Goal: Contribute content: Add original content to the website for others to see

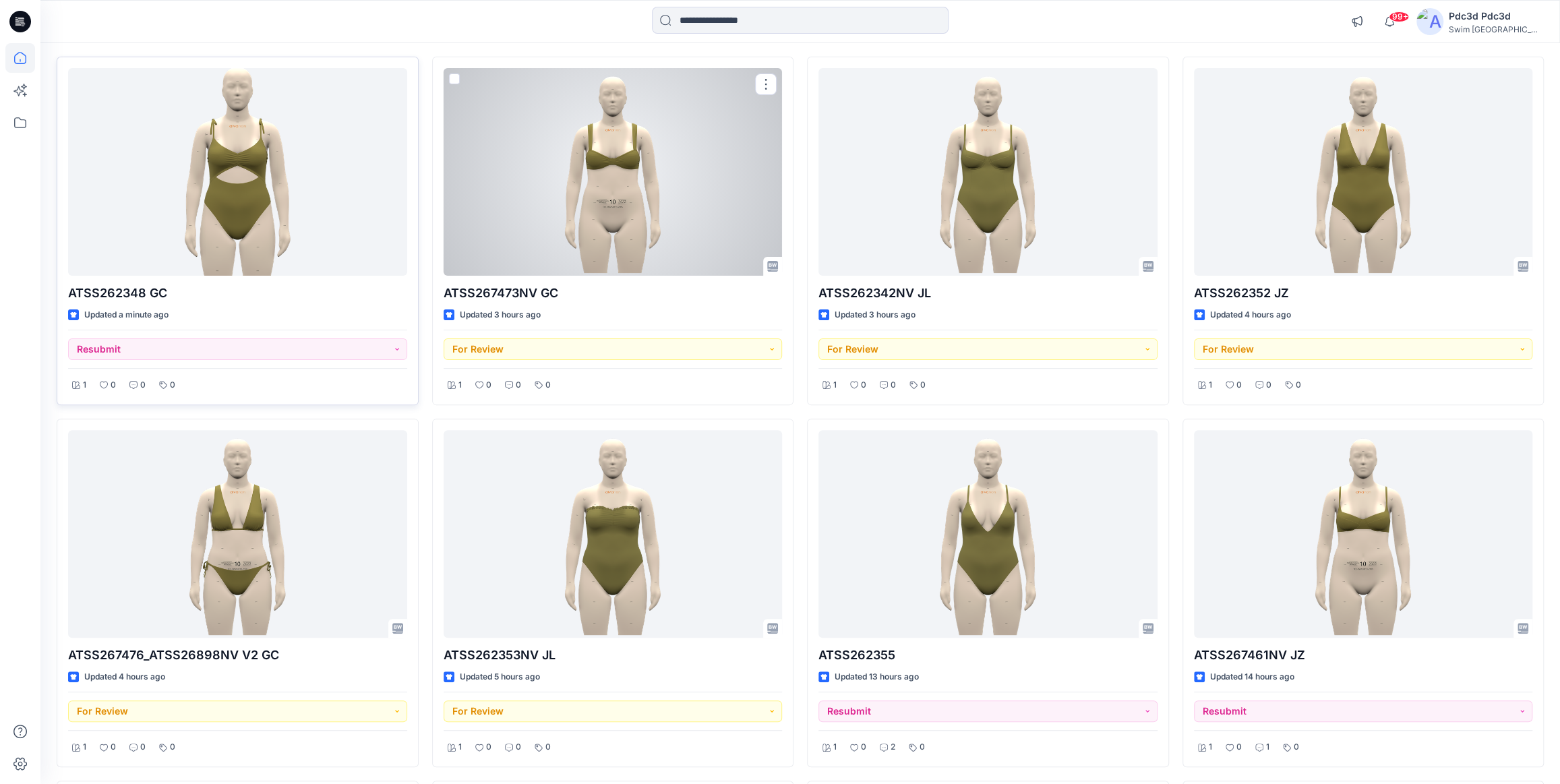
scroll to position [113, 0]
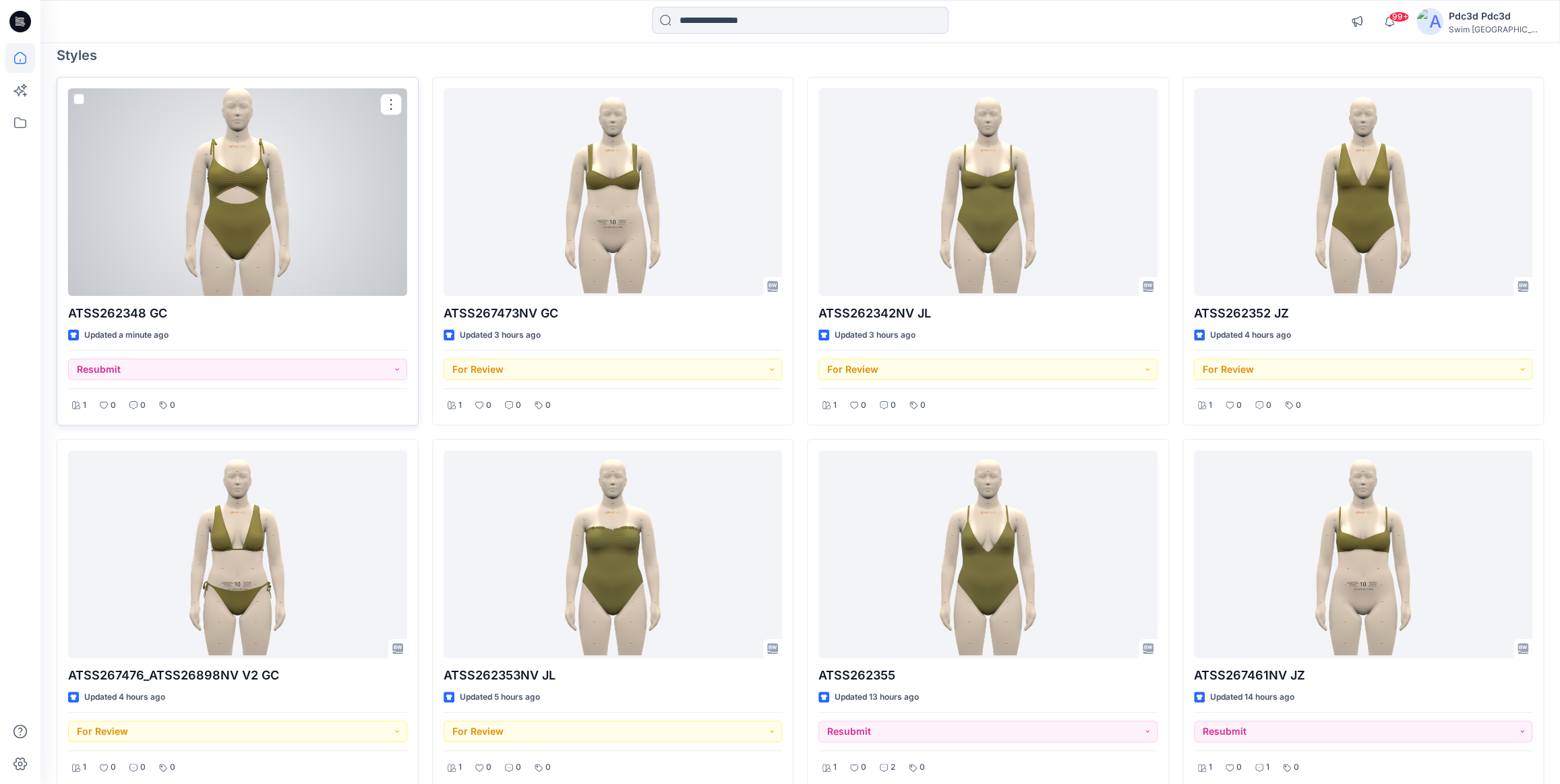
click at [208, 204] on div at bounding box center [237, 192] width 339 height 208
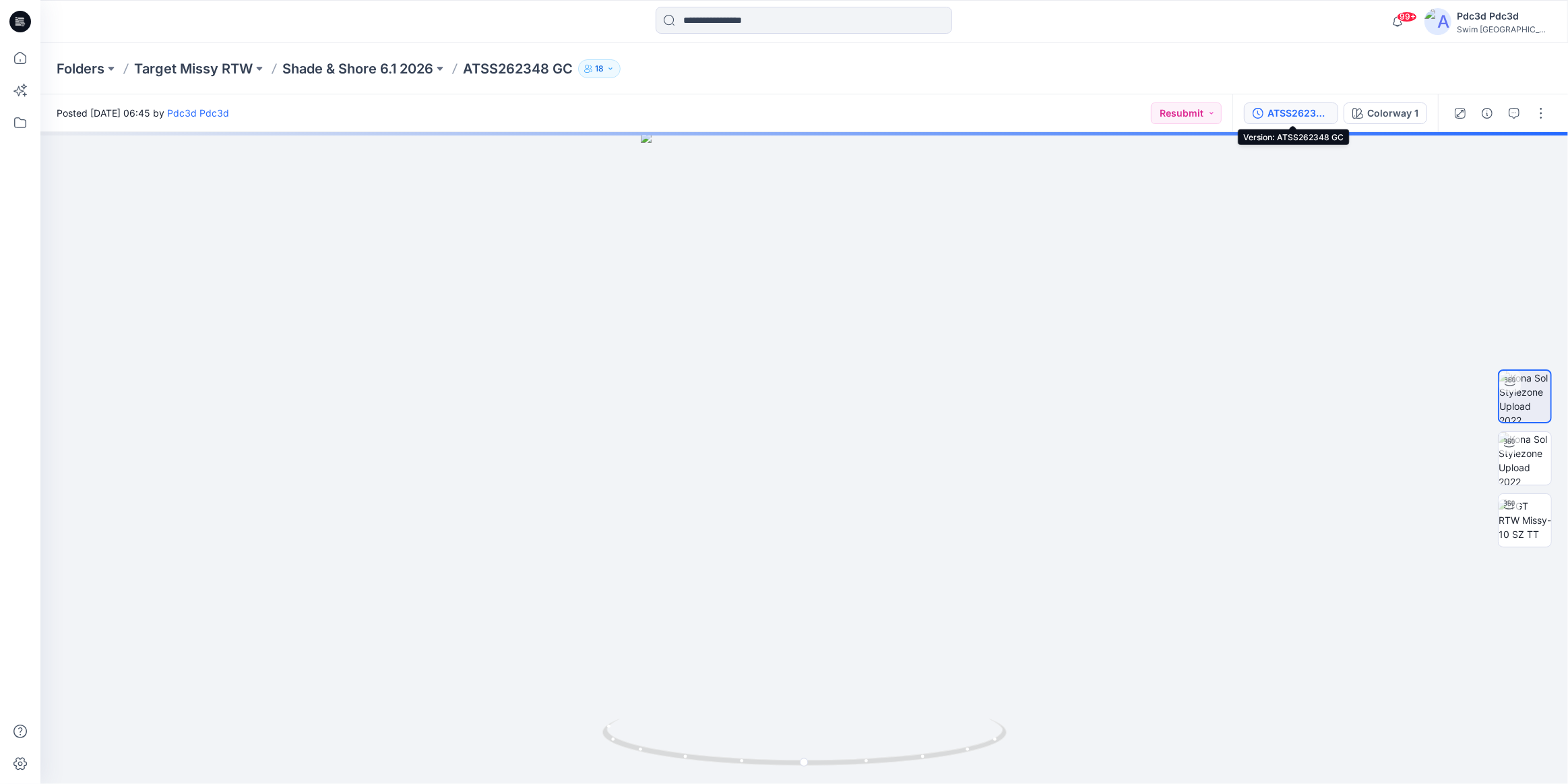
click at [1280, 111] on div "ATSS262348 GC" at bounding box center [1298, 113] width 62 height 15
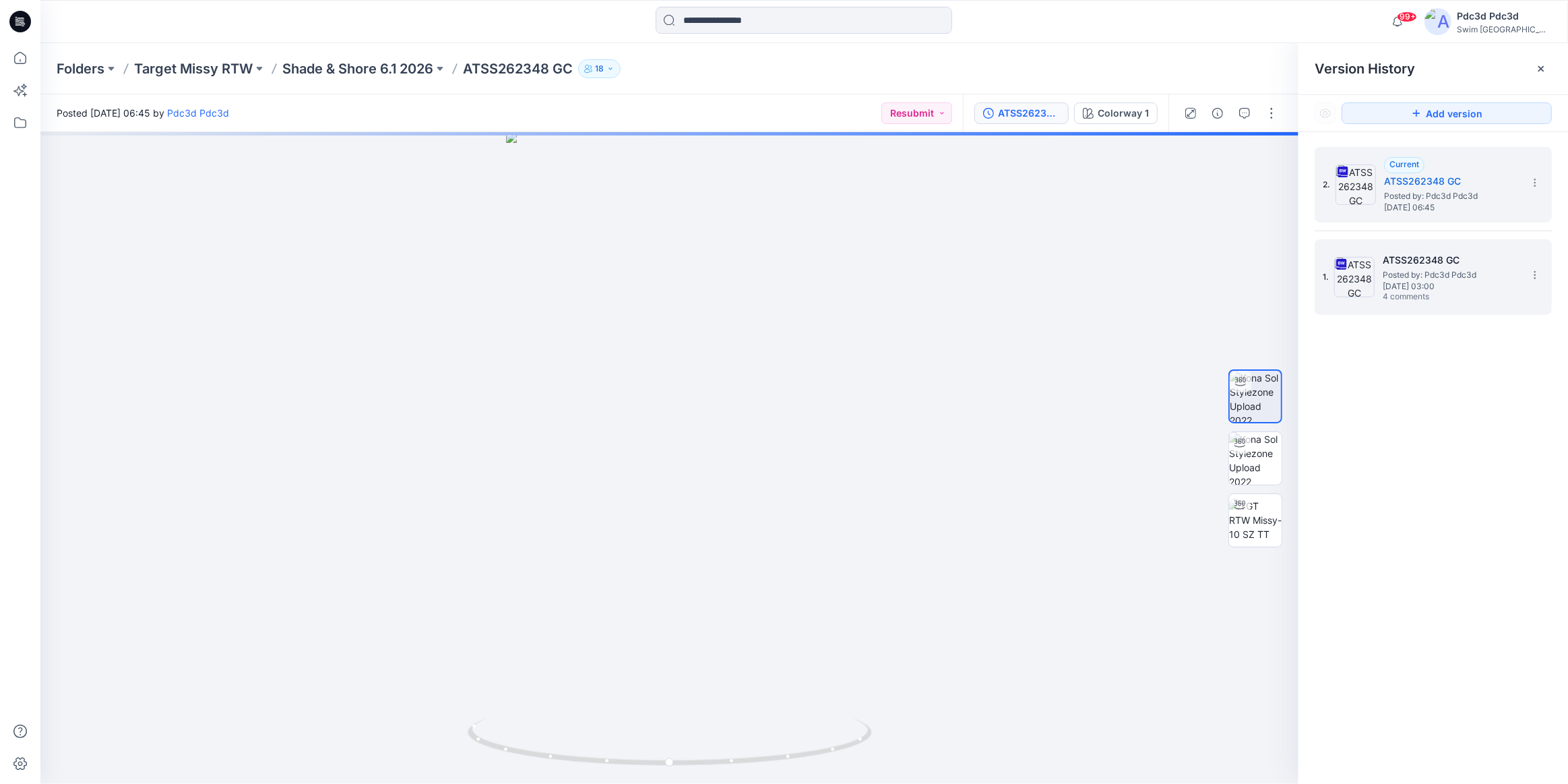
click at [1416, 271] on span "Posted by: Pdc3d Pdc3d" at bounding box center [1450, 275] width 135 height 13
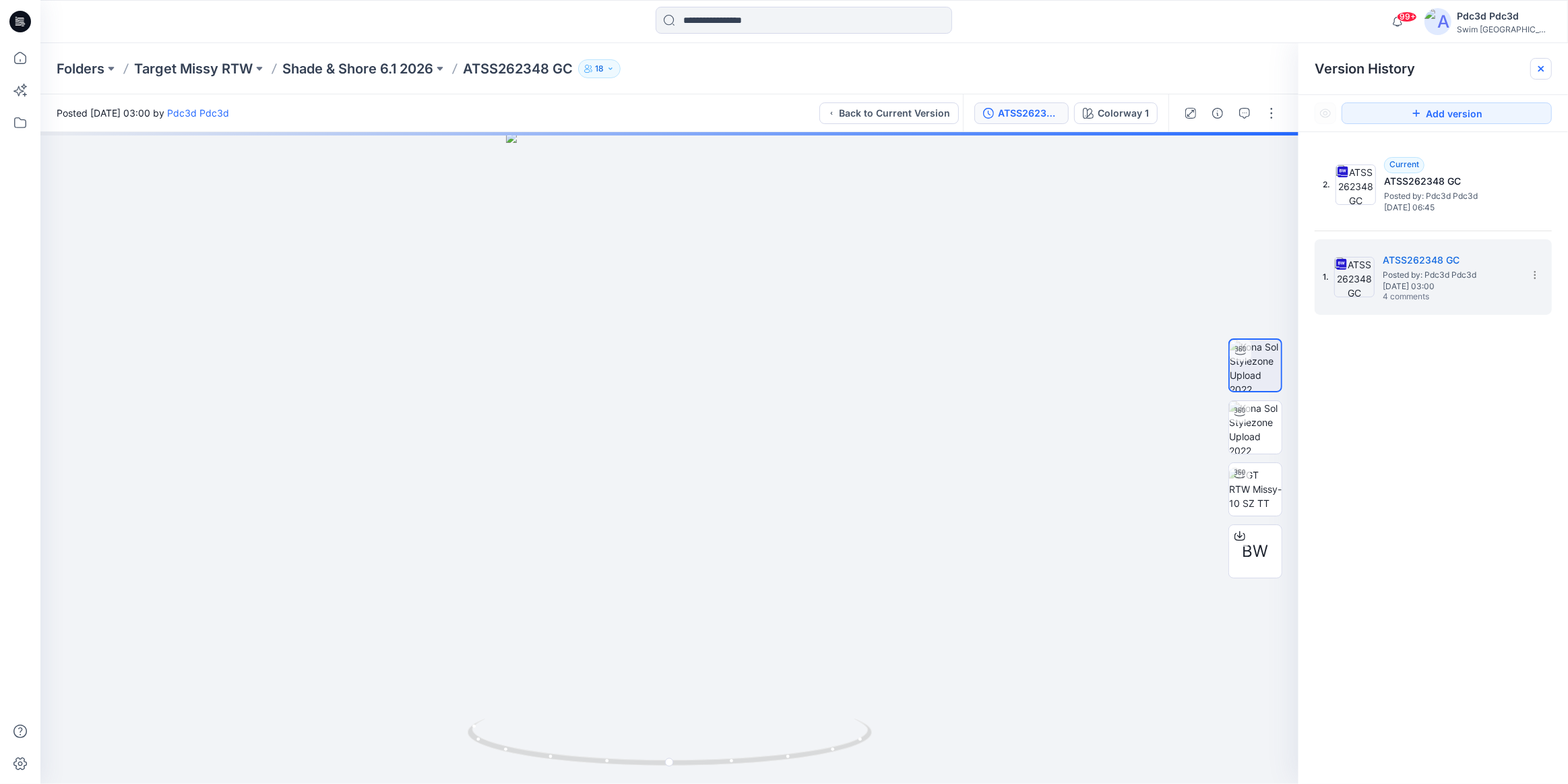
click at [1538, 65] on icon at bounding box center [1541, 69] width 10 height 10
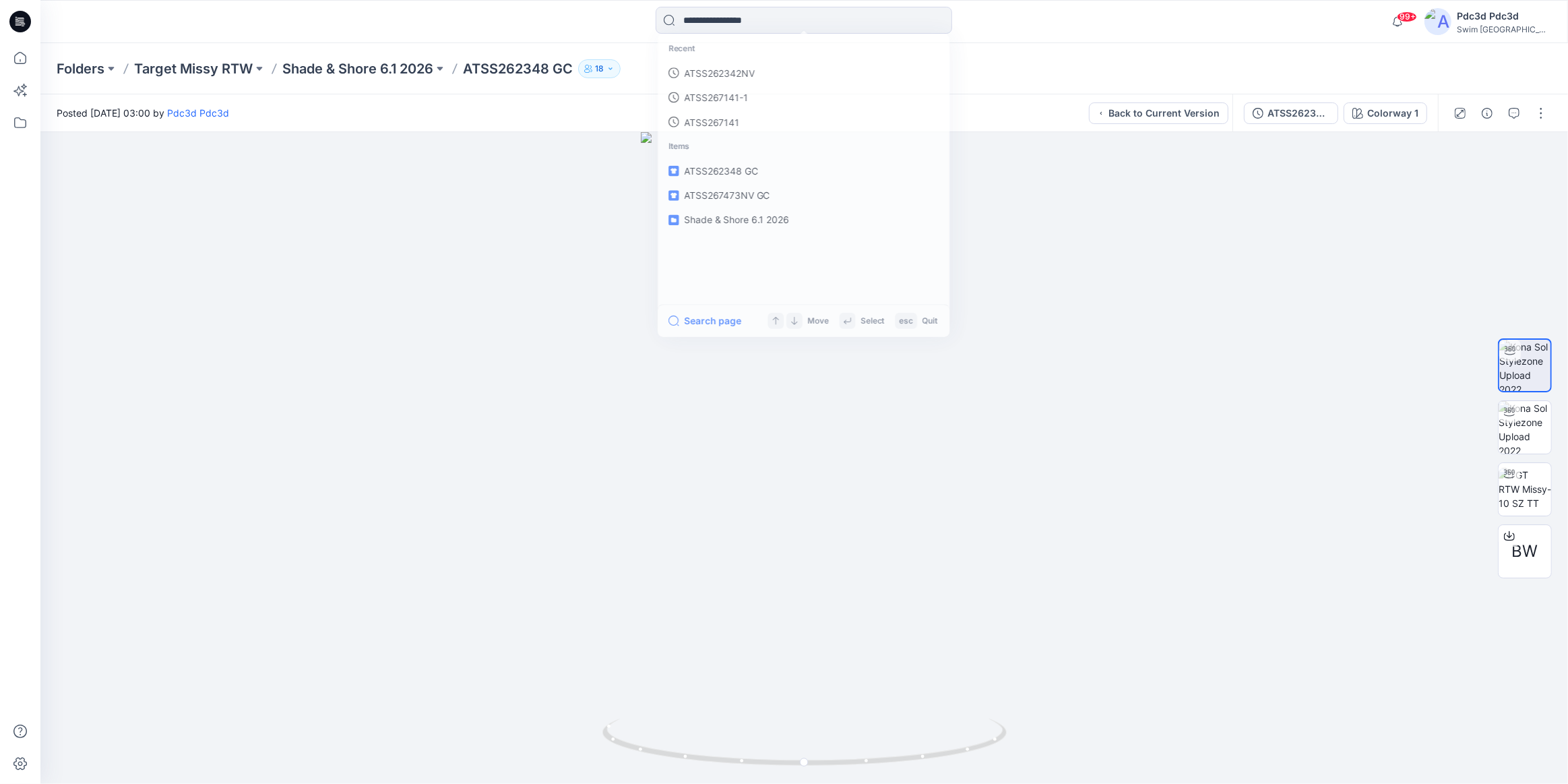
click at [1007, 25] on div "Recent ATSS262342NV ATSS267141-1 ATSS267141 Items ATSS262348 GC ATSS267473NV GC…" at bounding box center [804, 22] width 764 height 30
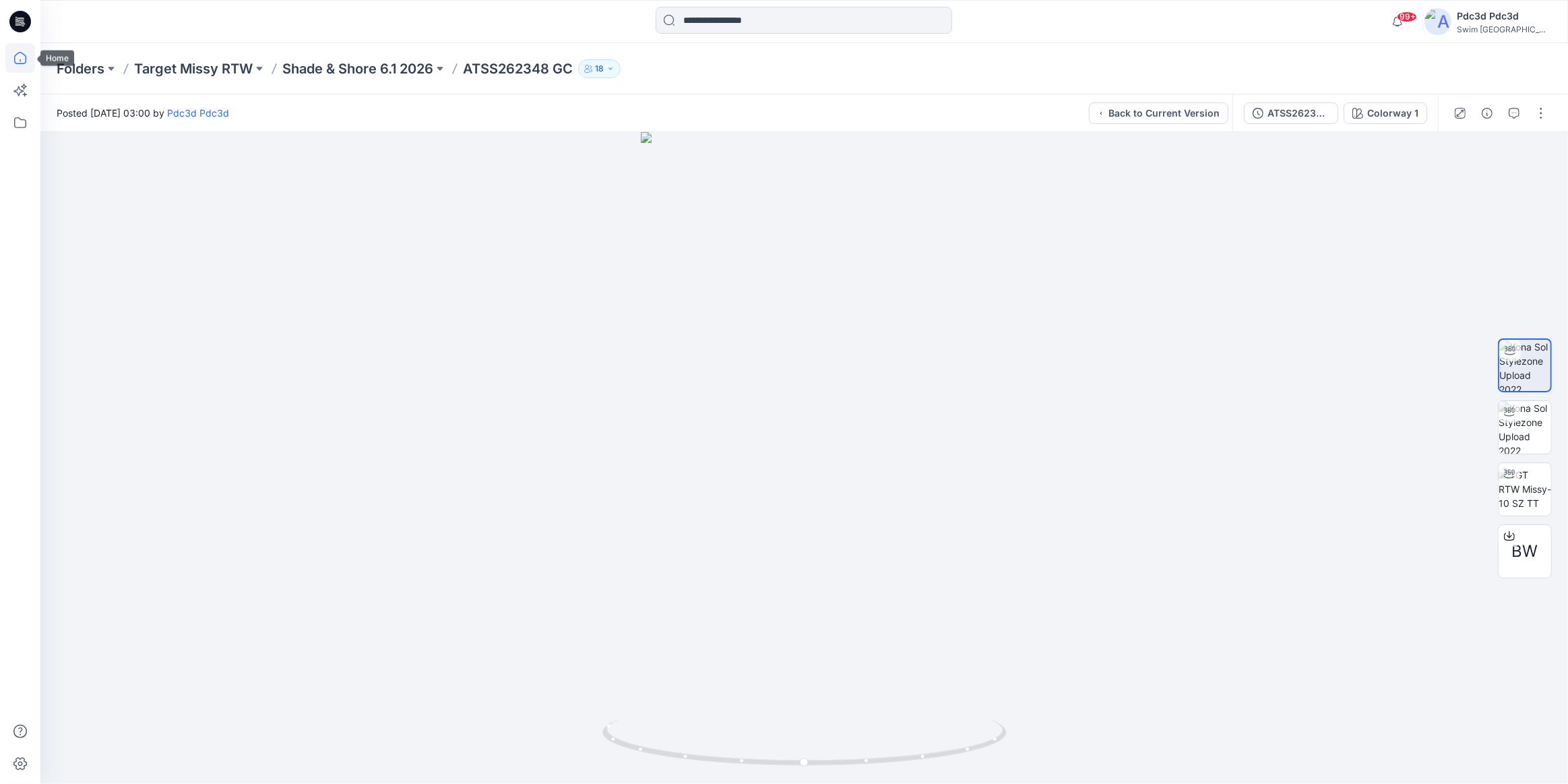
click at [14, 61] on icon at bounding box center [20, 58] width 12 height 12
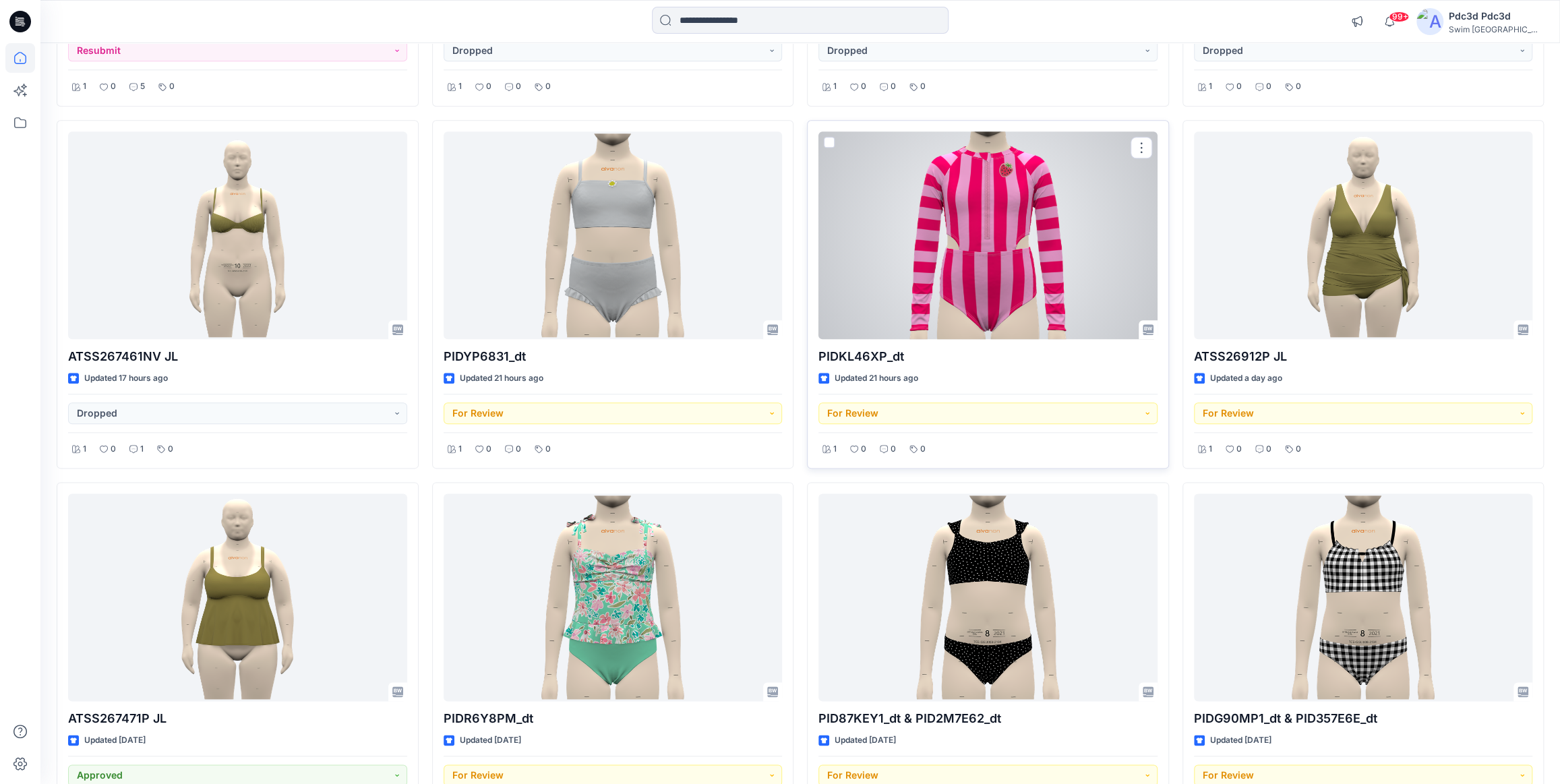
scroll to position [1225, 0]
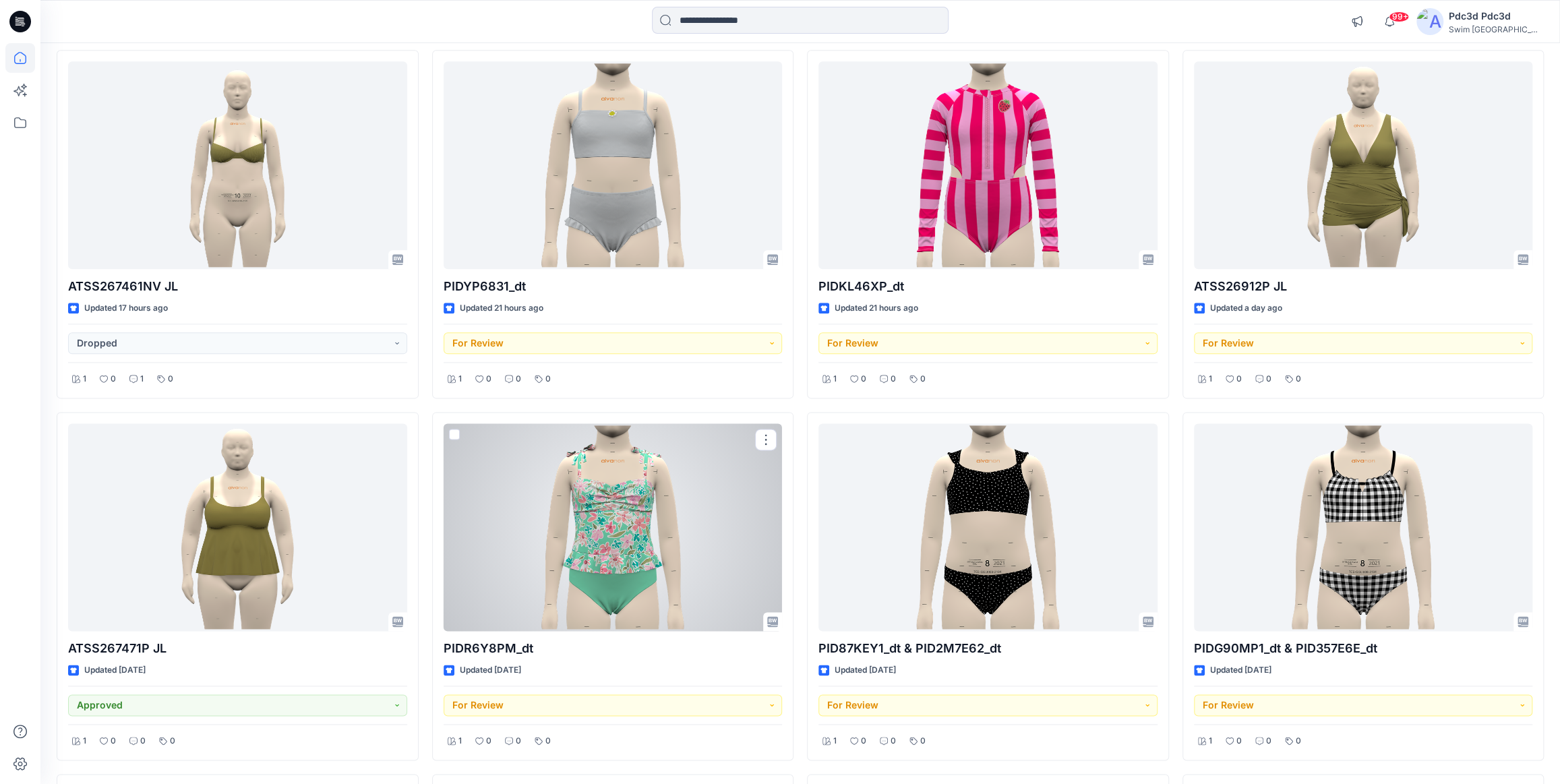
click at [659, 566] on div at bounding box center [613, 527] width 339 height 208
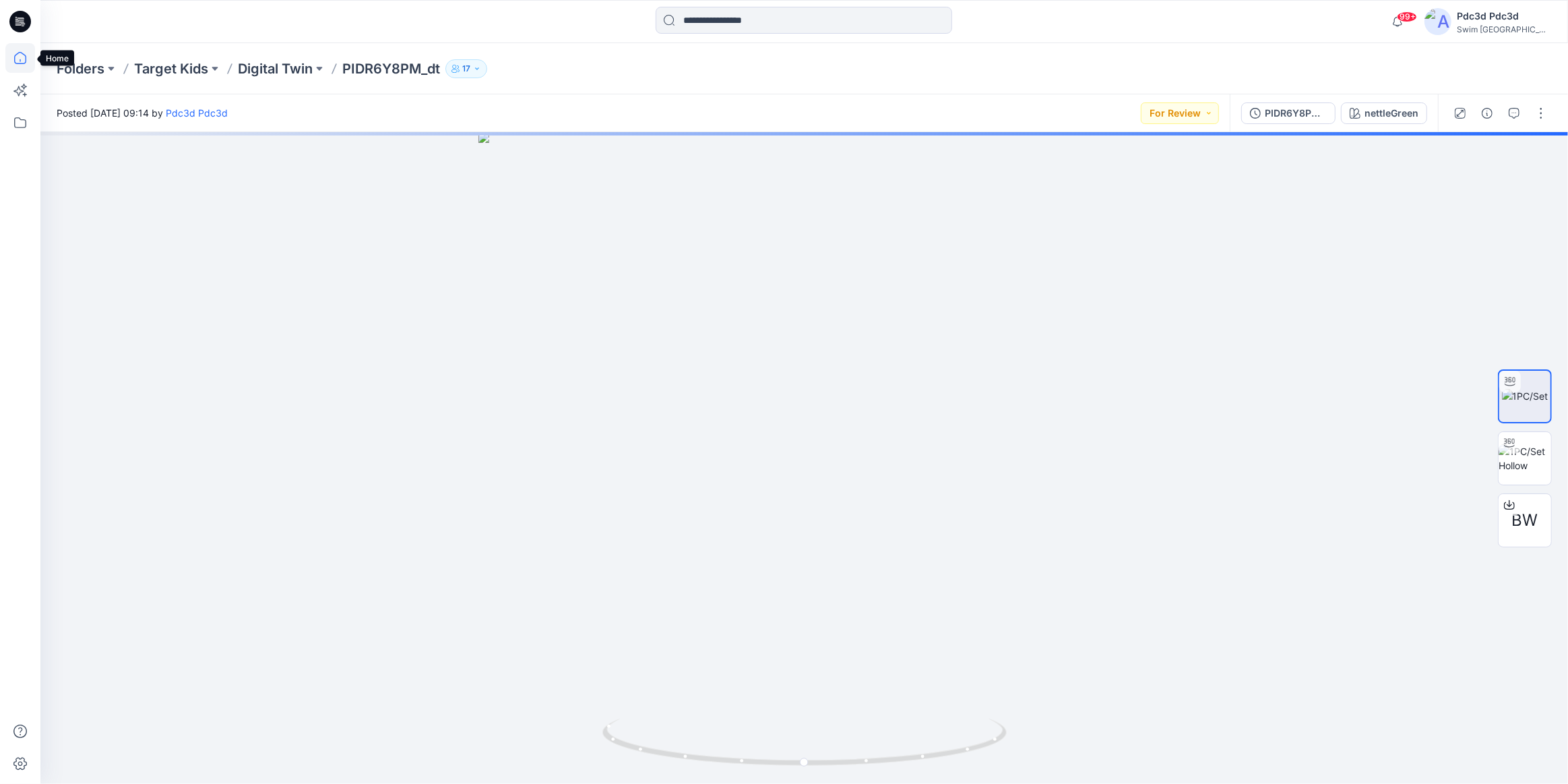
click at [19, 54] on icon at bounding box center [20, 58] width 30 height 30
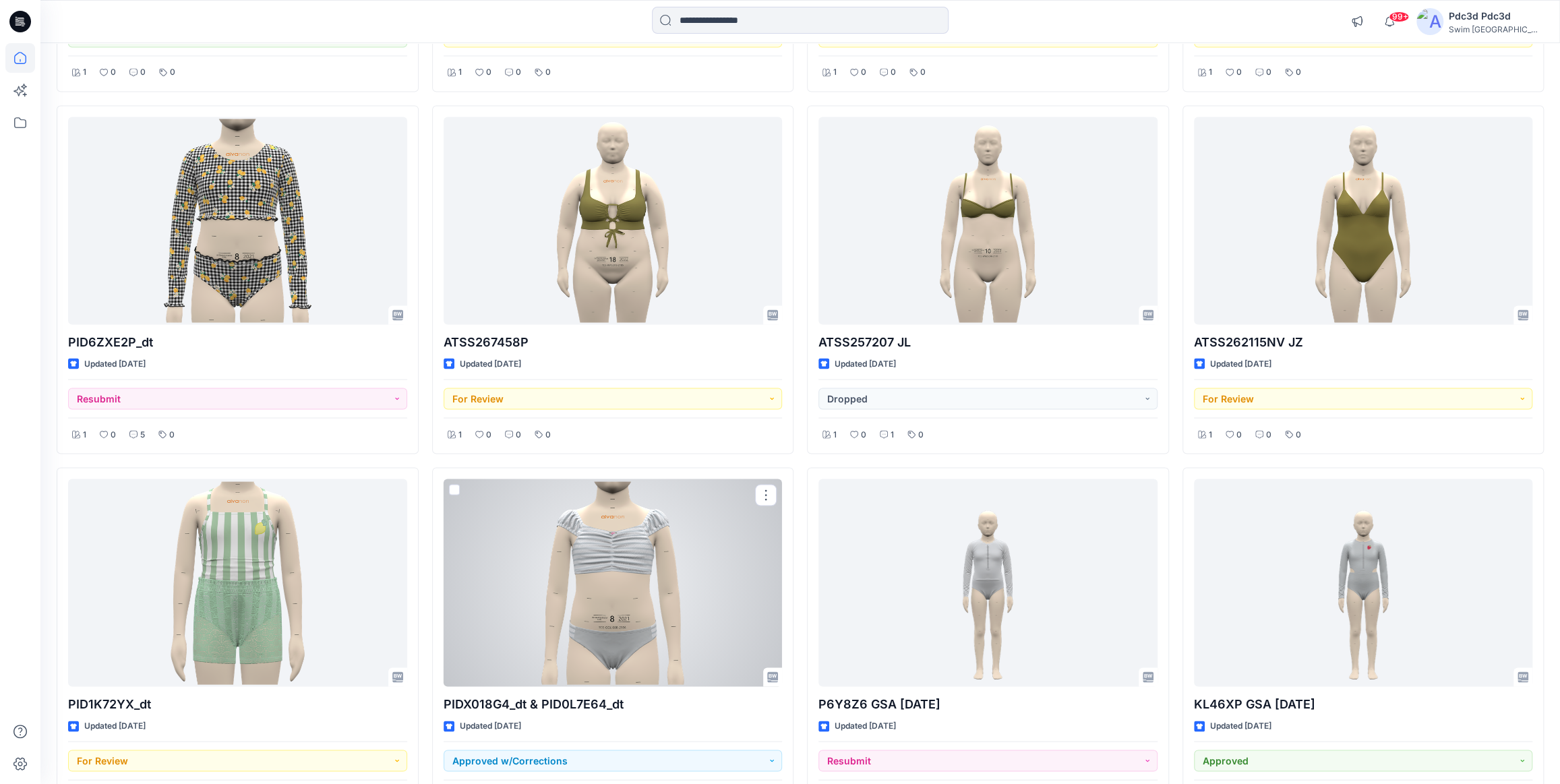
scroll to position [1872, 0]
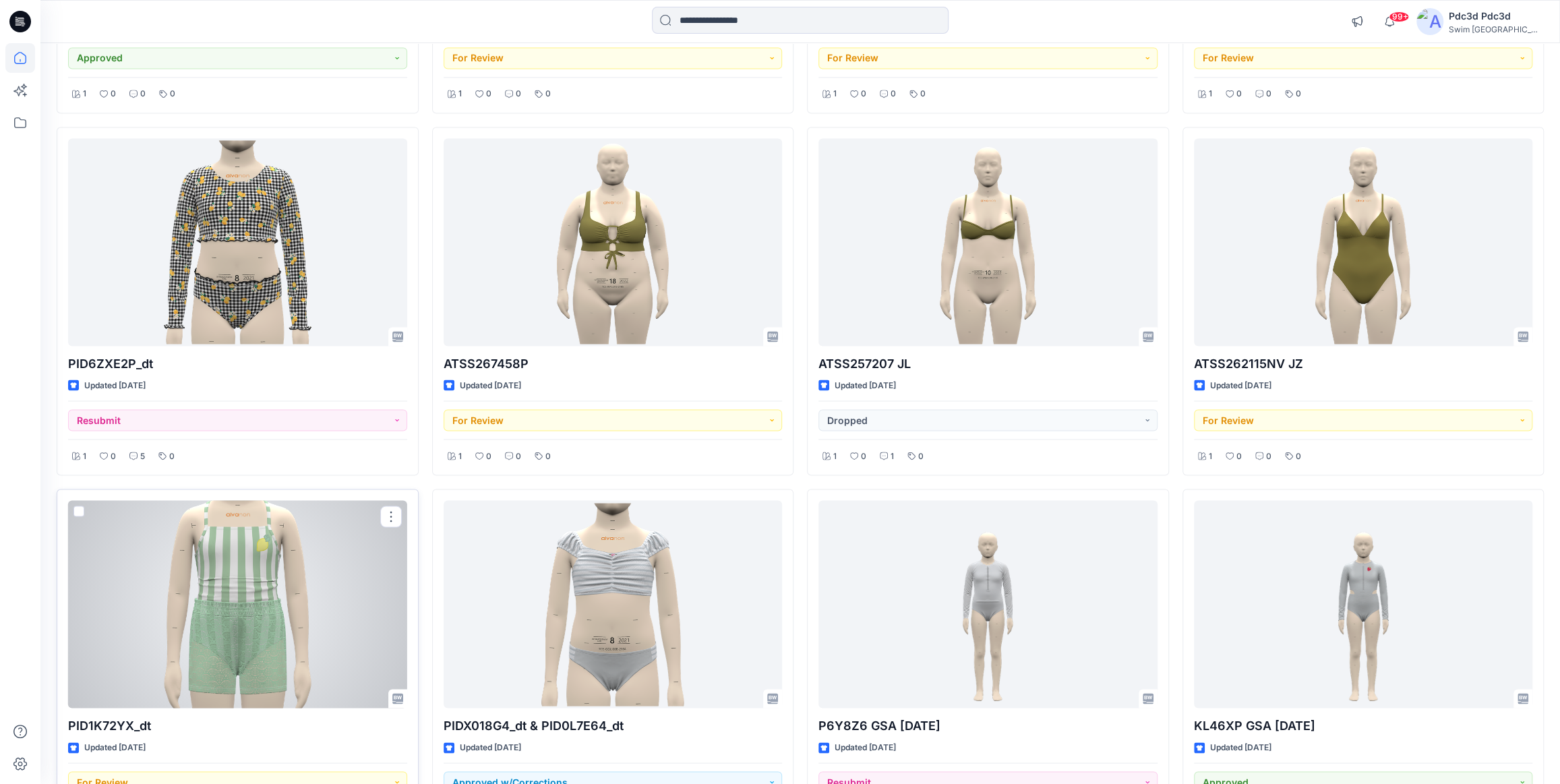
click at [243, 614] on div at bounding box center [237, 604] width 339 height 208
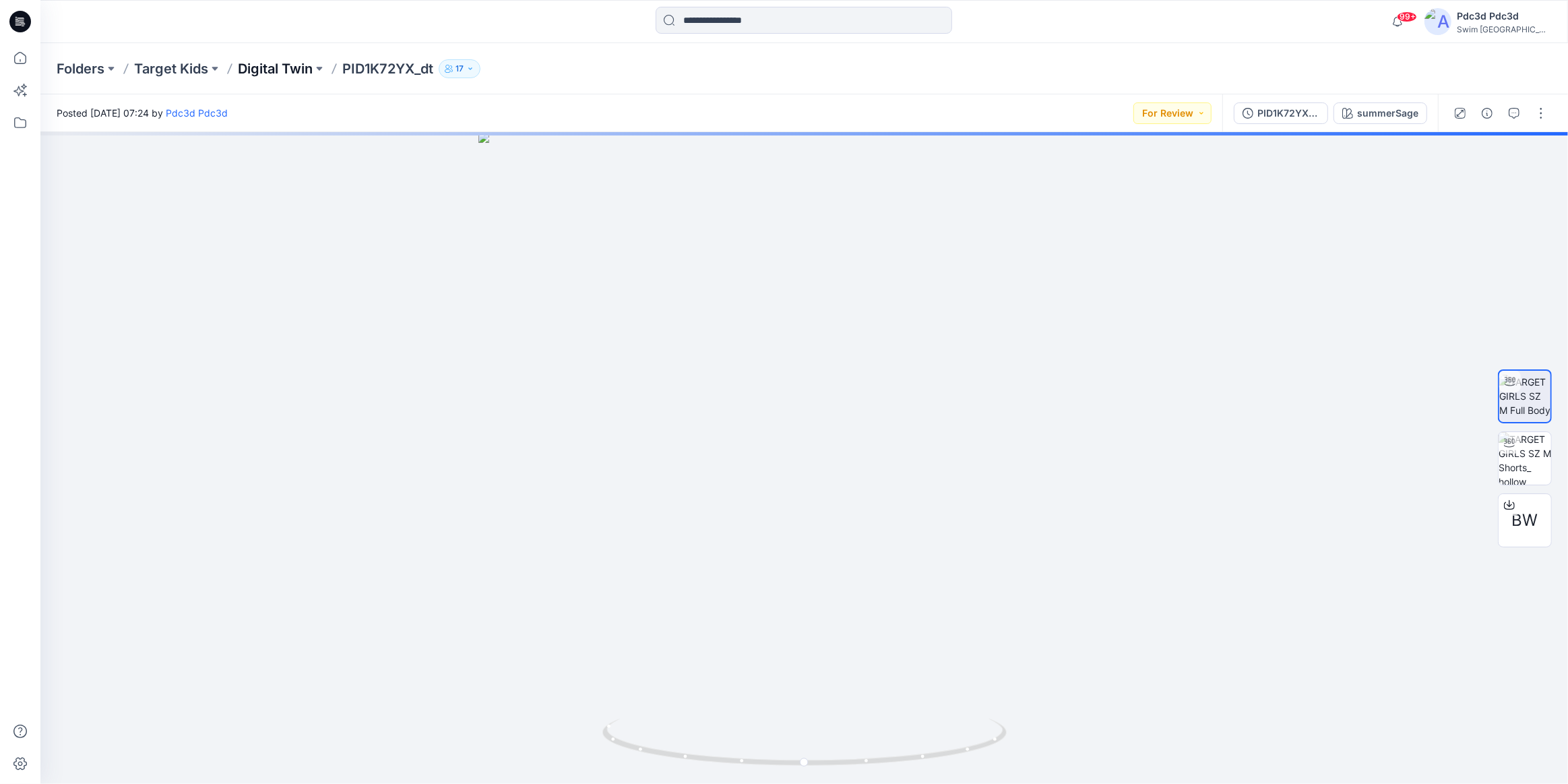
click at [257, 69] on p "Digital Twin" at bounding box center [275, 69] width 75 height 19
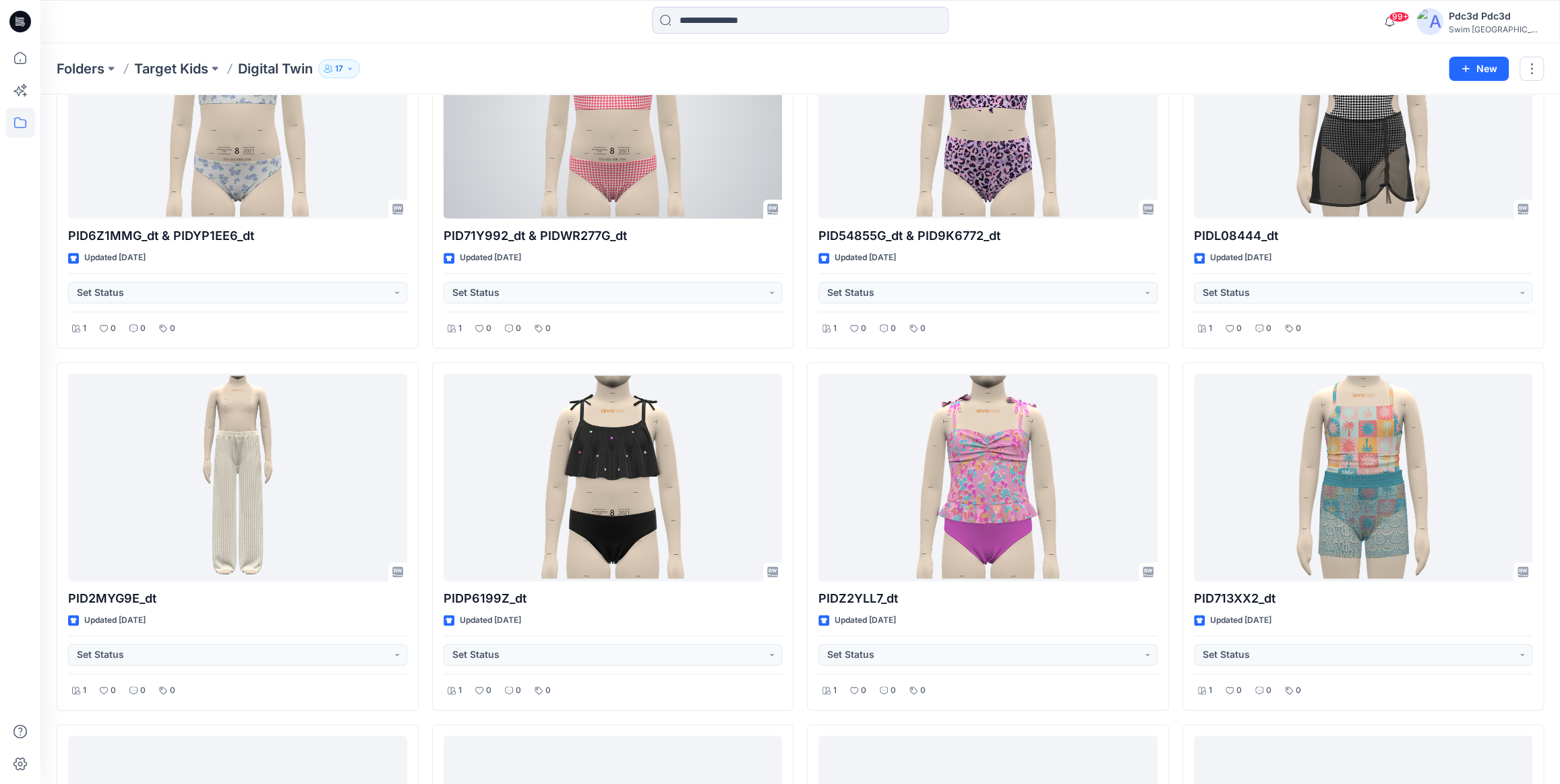
scroll to position [1239, 0]
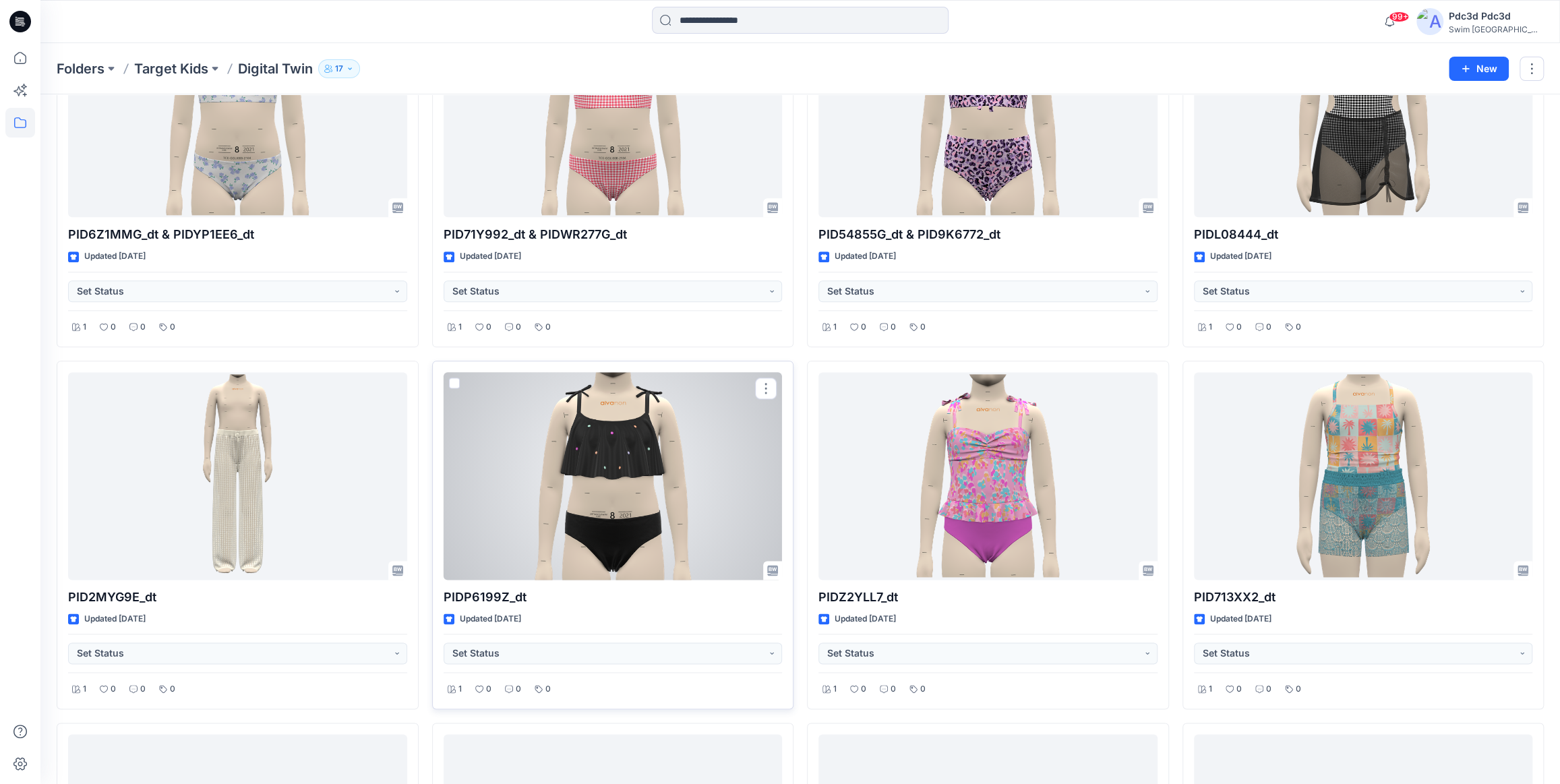
click at [624, 471] on div at bounding box center [613, 475] width 339 height 208
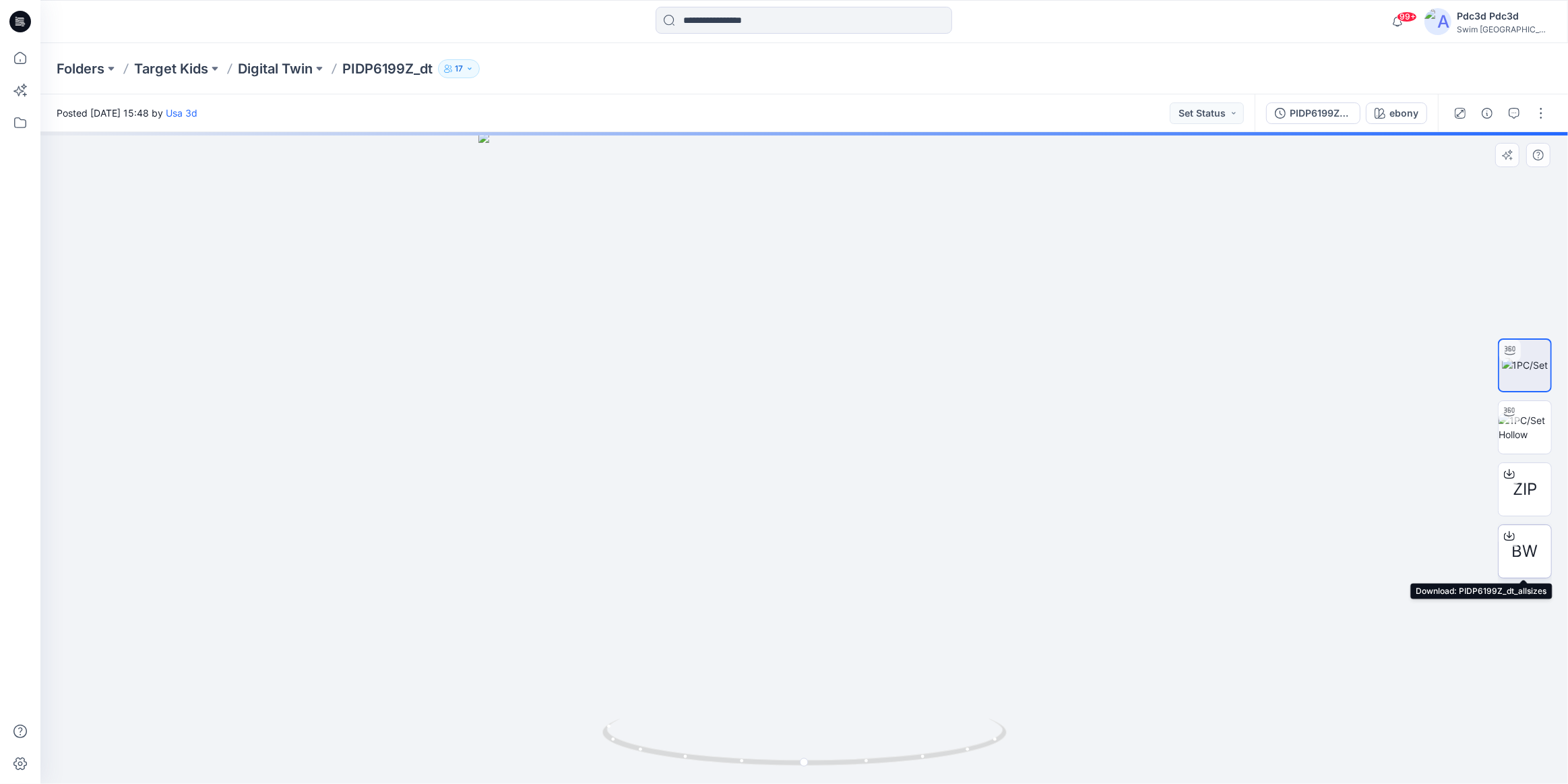
click at [1535, 549] on span "BW" at bounding box center [1525, 551] width 26 height 25
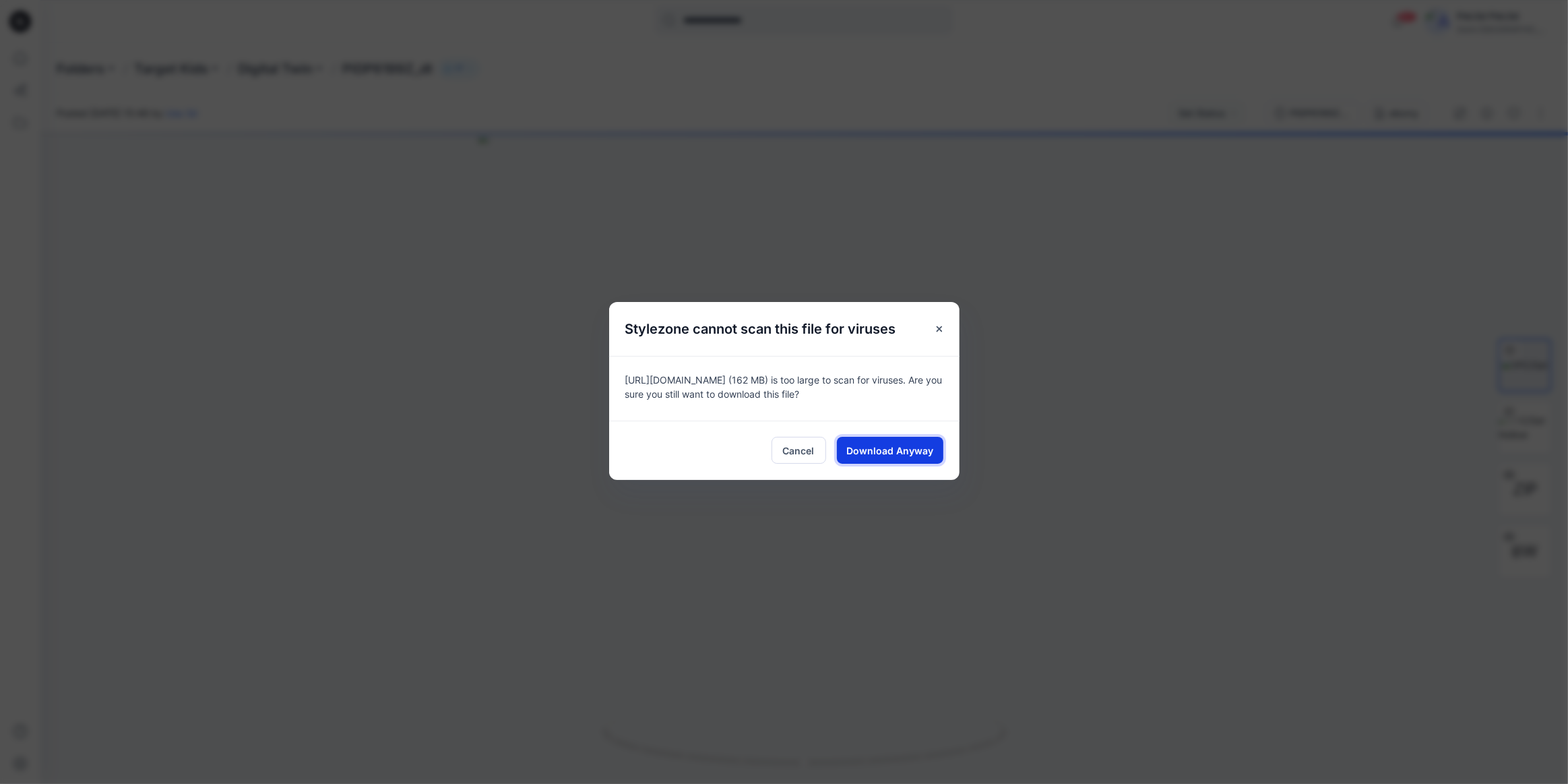
click at [850, 444] on span "Download Anyway" at bounding box center [890, 450] width 87 height 14
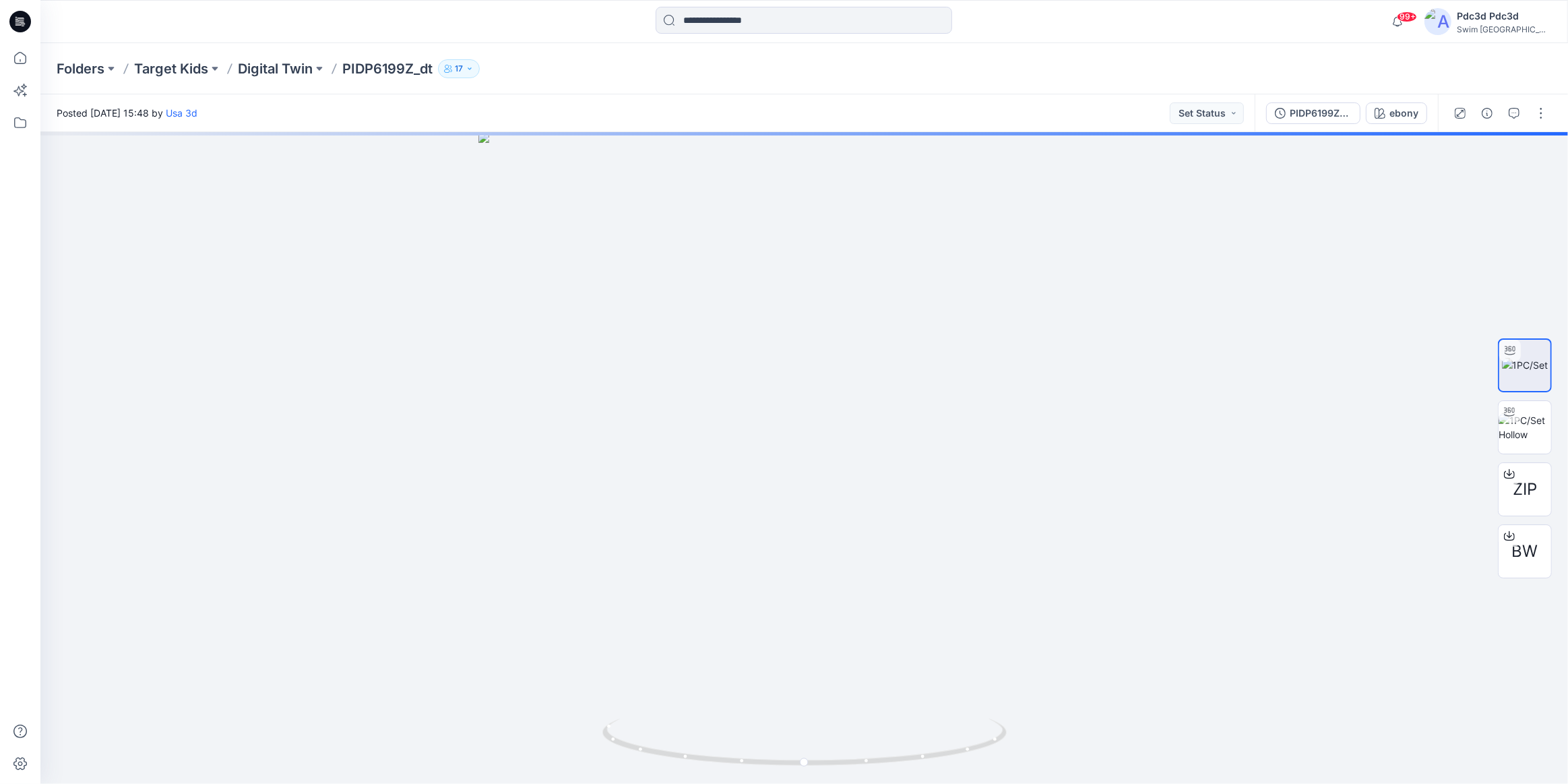
click at [1074, 64] on div "Folders Target Kids Digital Twin PIDP6199Z_dt 17" at bounding box center [752, 69] width 1391 height 19
click at [262, 69] on p "Digital Twin" at bounding box center [275, 69] width 75 height 19
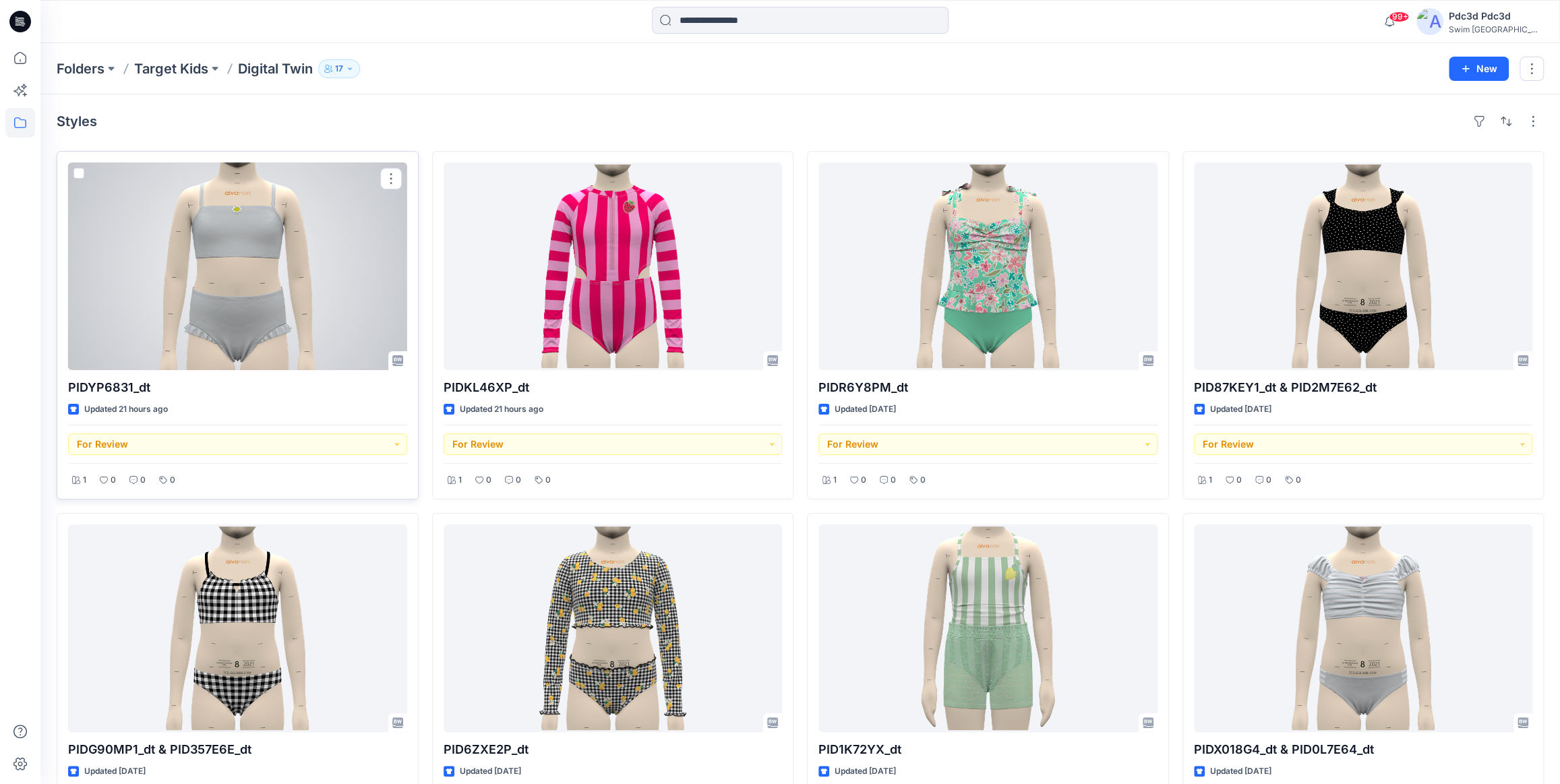
click at [204, 264] on div at bounding box center [237, 266] width 339 height 208
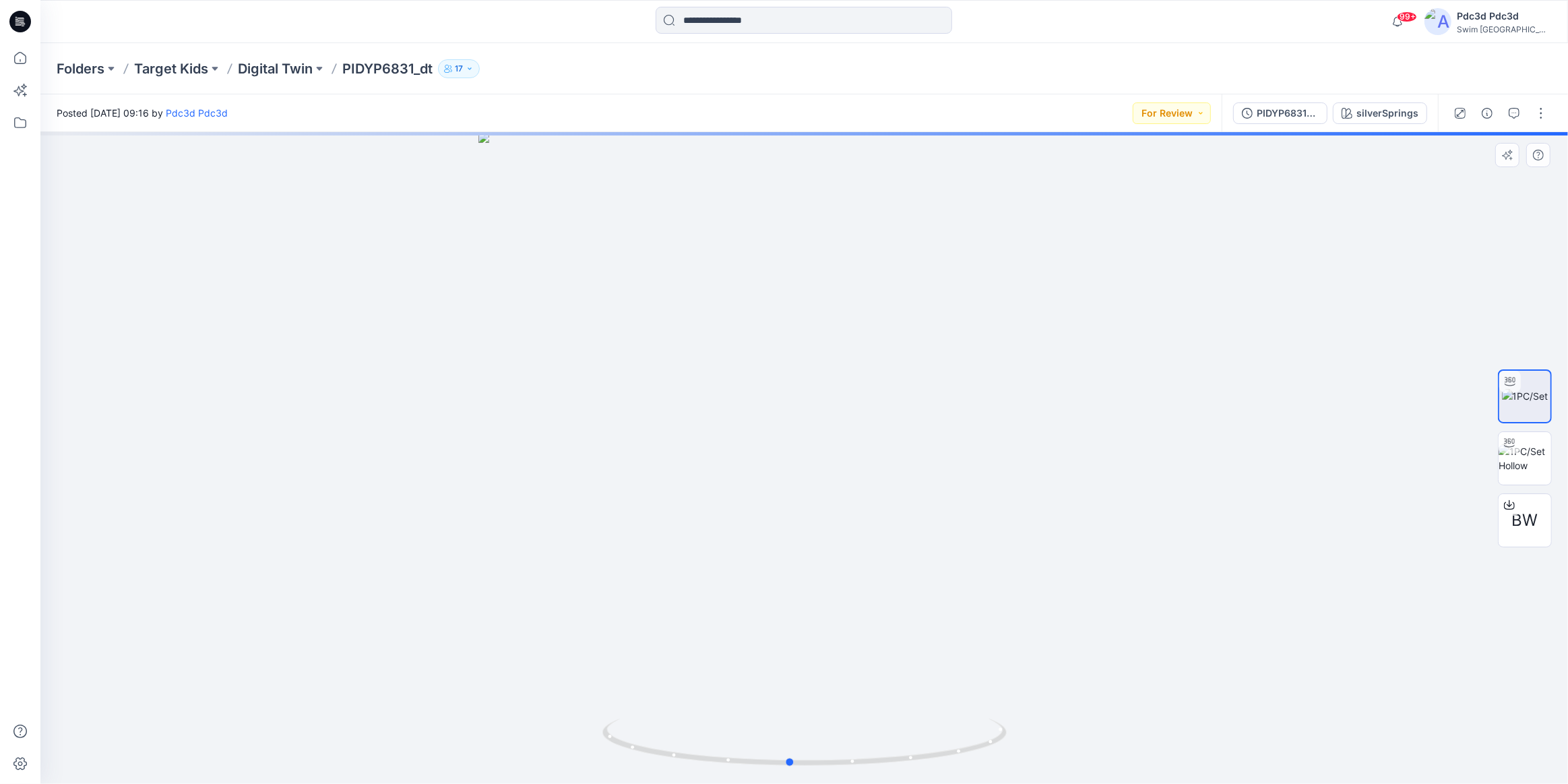
drag, startPoint x: 962, startPoint y: 756, endPoint x: 947, endPoint y: 704, distance: 54.1
click at [947, 704] on div at bounding box center [804, 458] width 1528 height 651
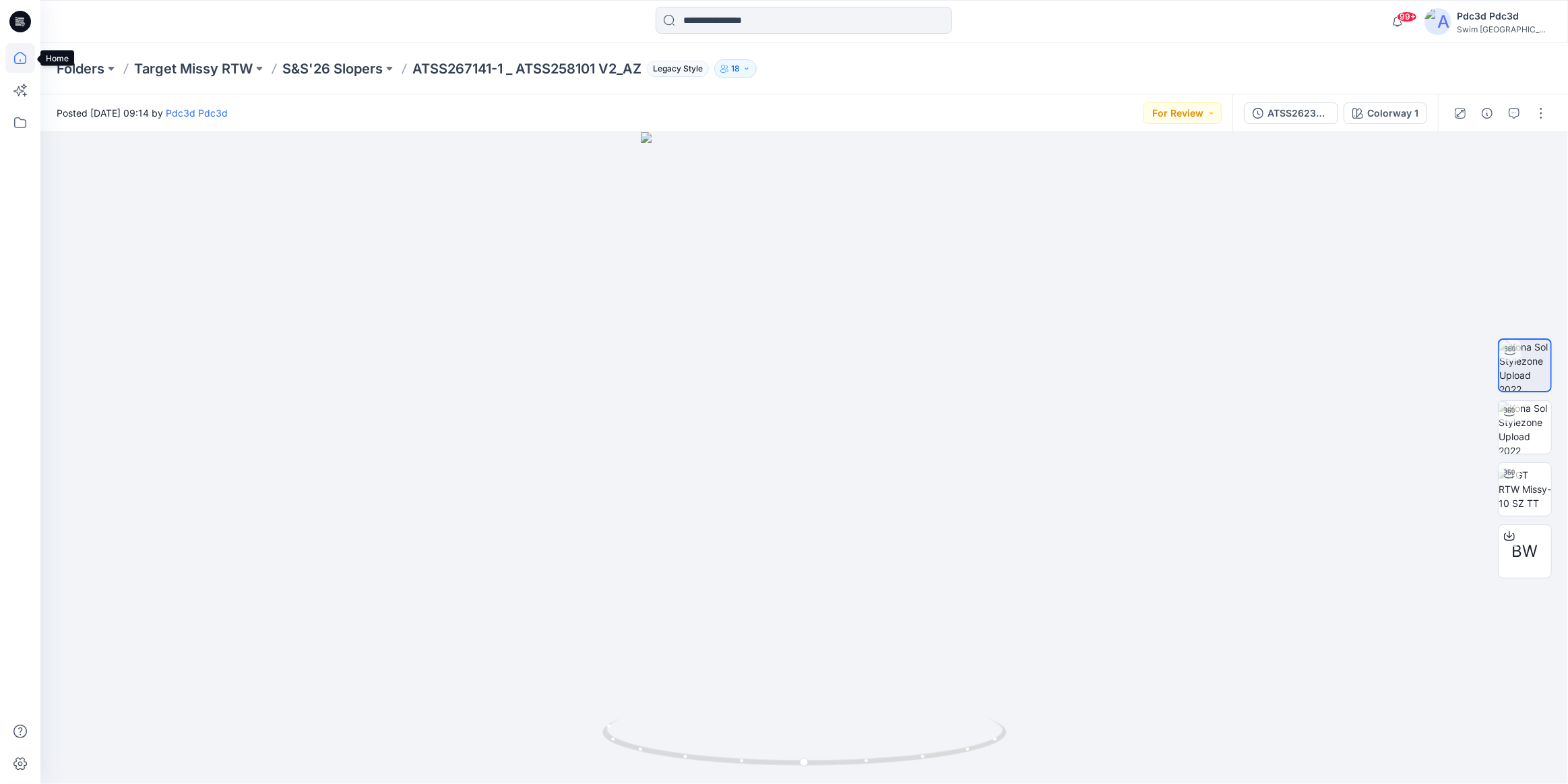
click at [25, 60] on icon at bounding box center [20, 58] width 30 height 30
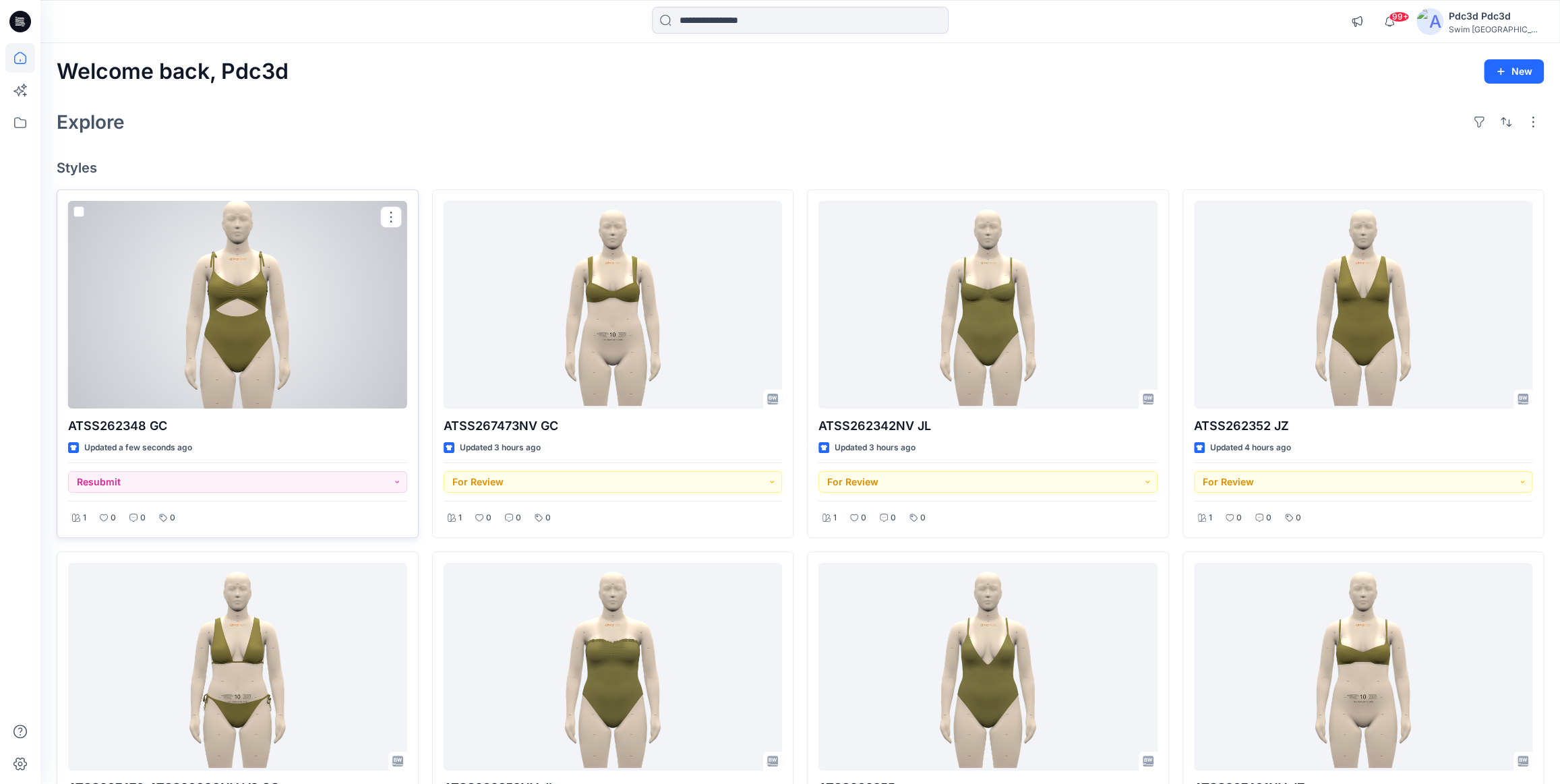
click at [227, 317] on div at bounding box center [237, 304] width 339 height 208
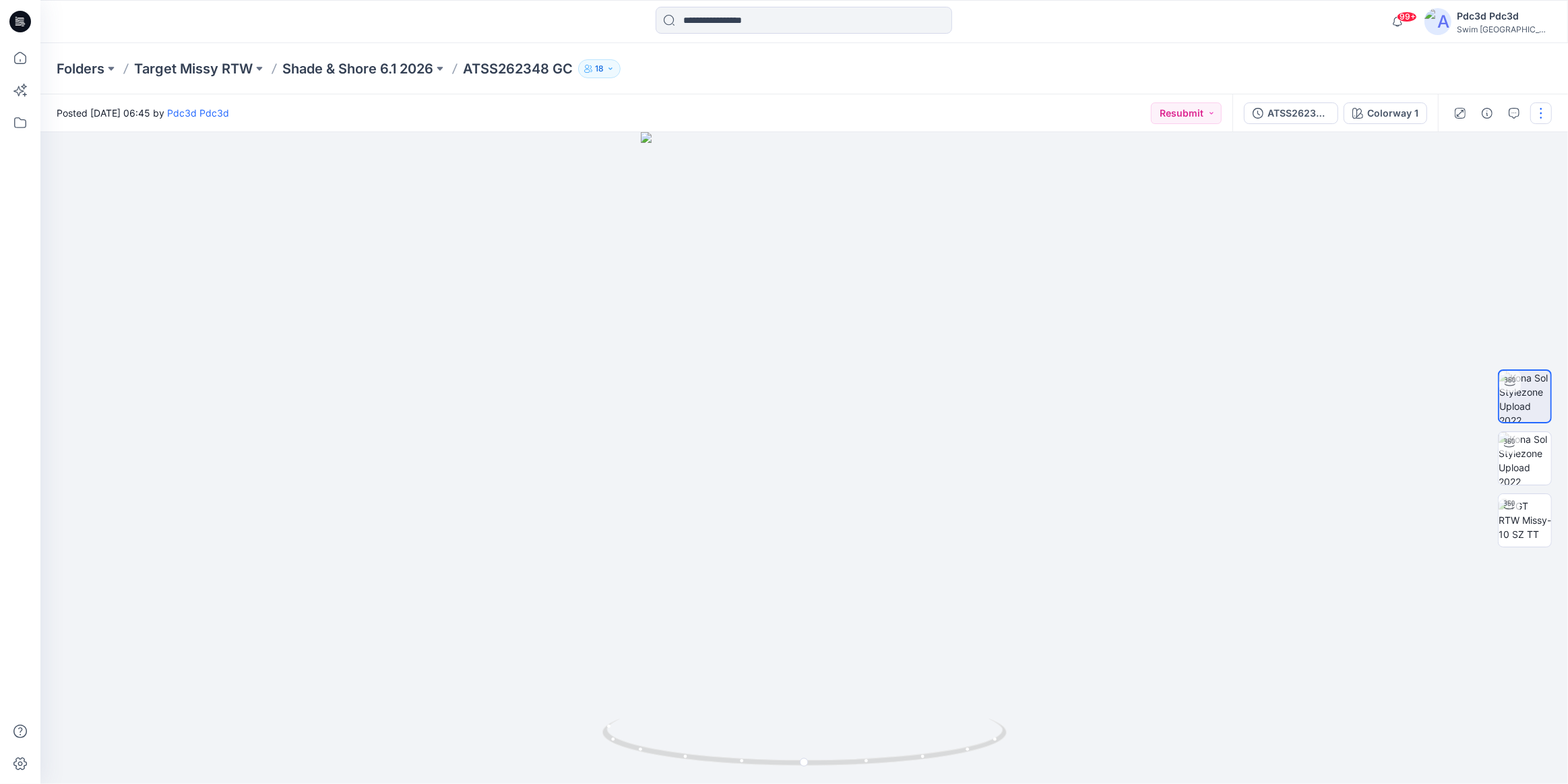
click at [1539, 113] on button "button" at bounding box center [1541, 113] width 22 height 22
click at [1454, 178] on p "Edit" at bounding box center [1455, 182] width 17 height 14
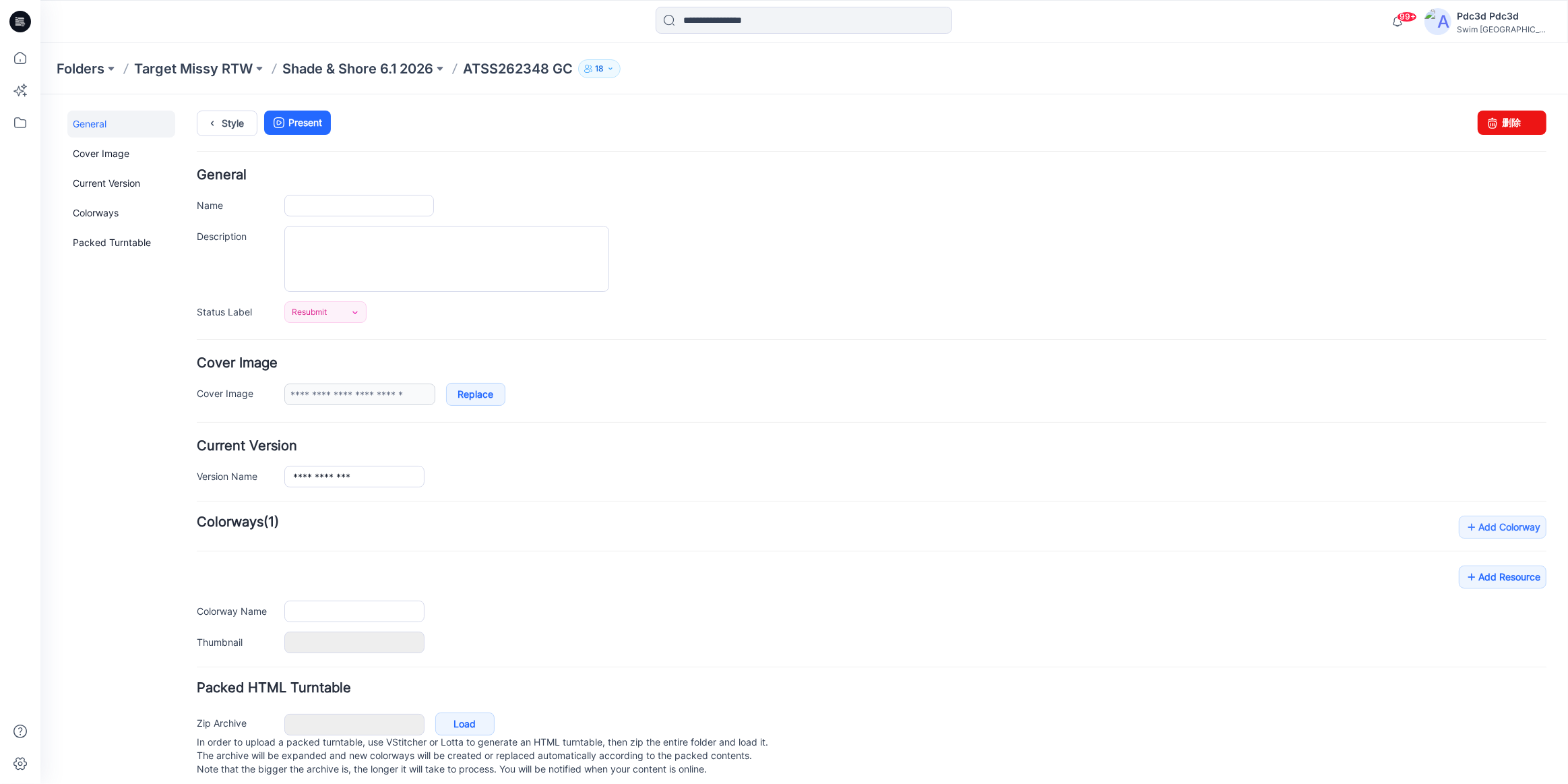
type input "**********"
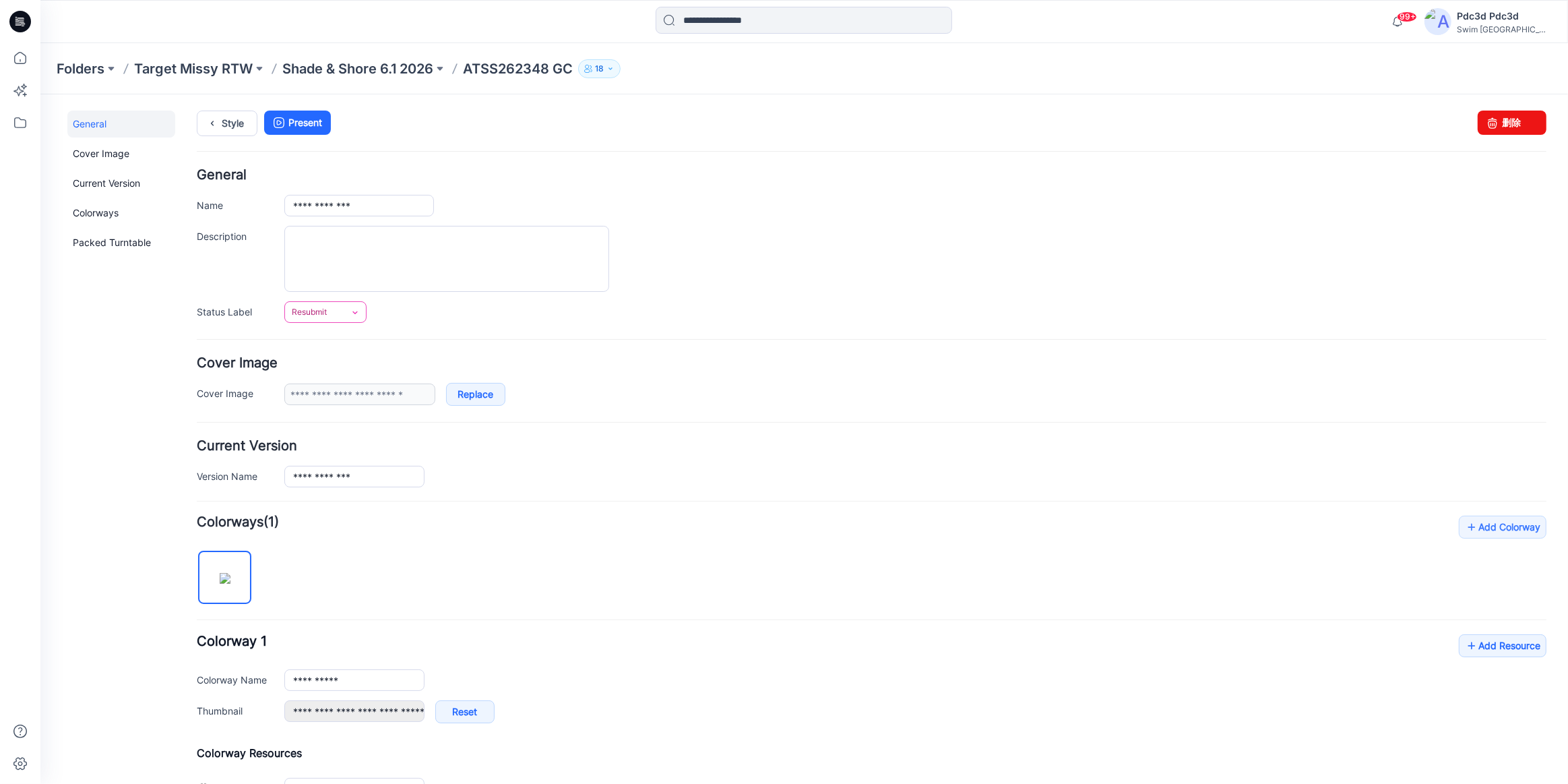
click at [347, 310] on link "Resubmit" at bounding box center [326, 311] width 82 height 22
click at [353, 363] on link "For Review" at bounding box center [341, 370] width 108 height 28
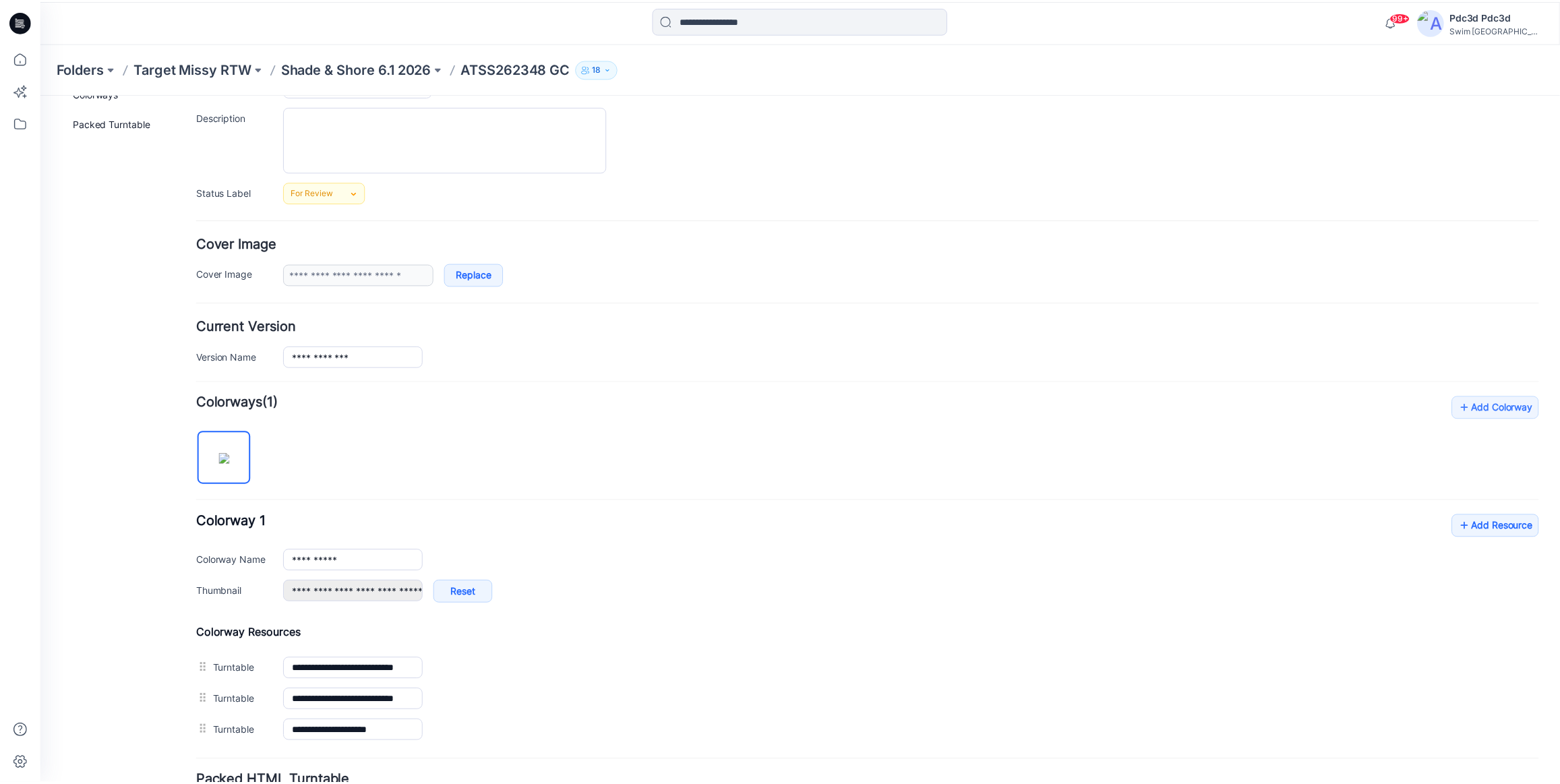
scroll to position [236, 0]
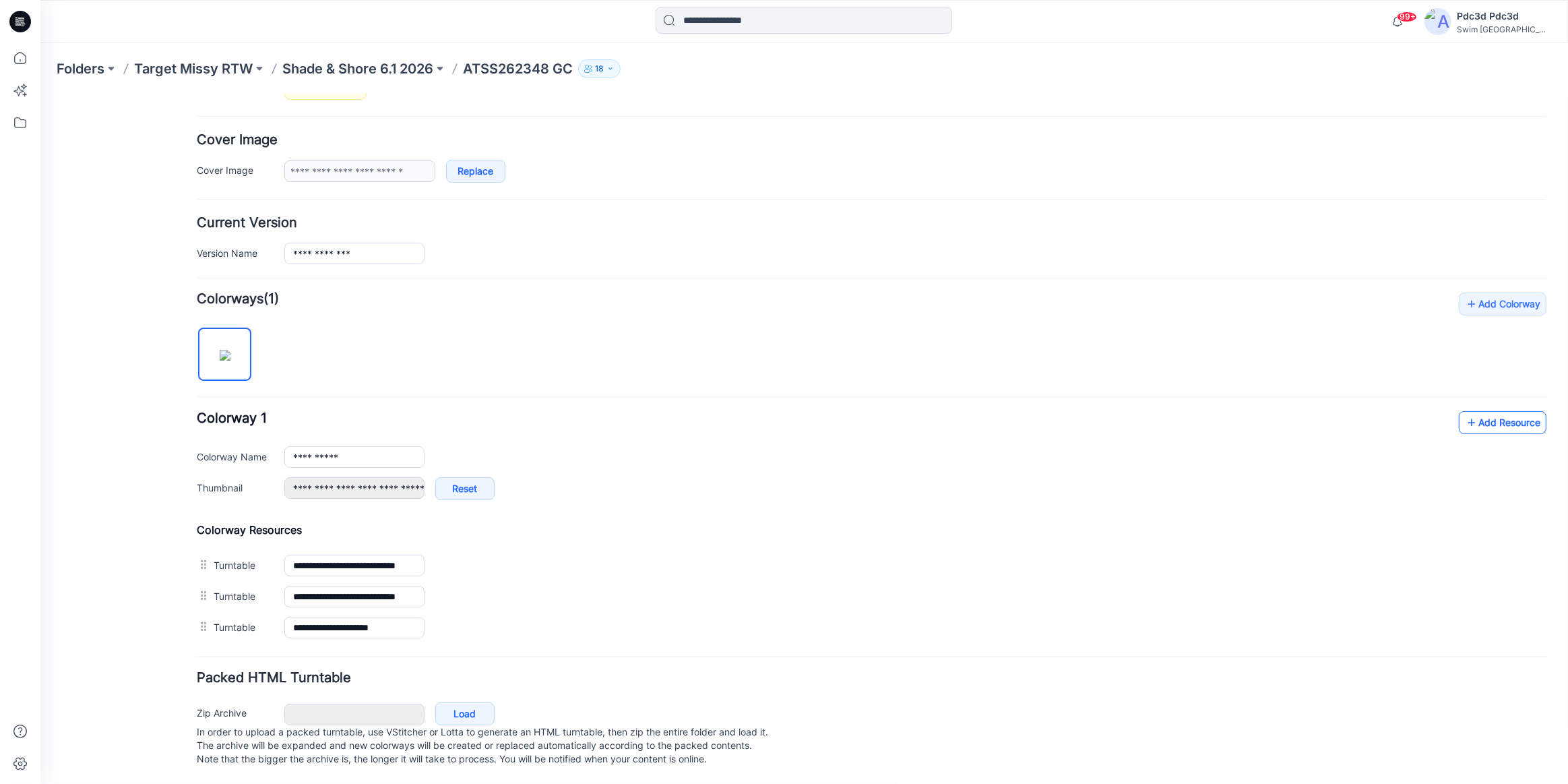
click at [1483, 411] on link "Add Resource" at bounding box center [1503, 422] width 88 height 23
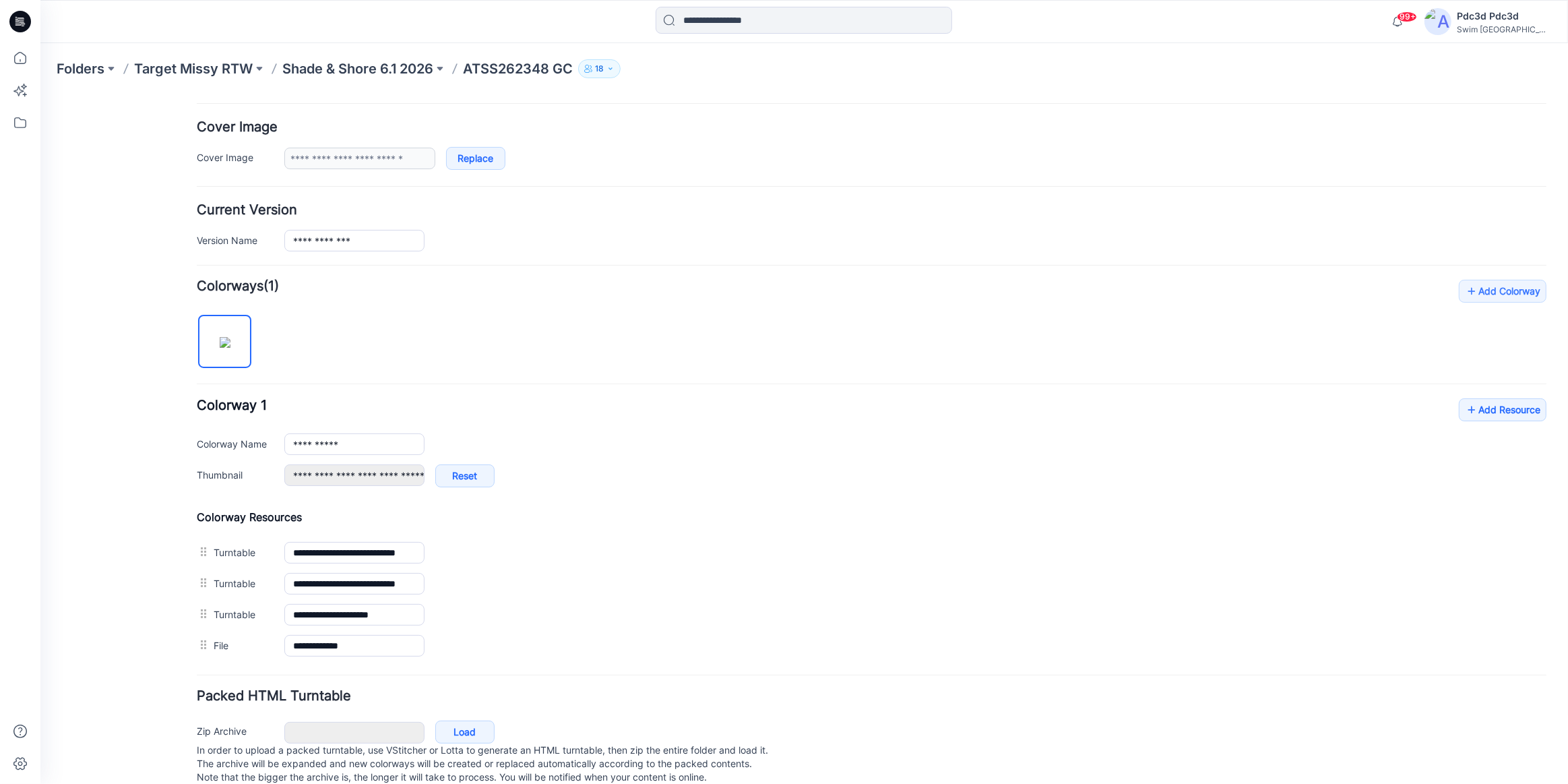
click at [706, 443] on div "**********" at bounding box center [916, 443] width 1262 height 22
click at [359, 69] on p "Shade & Shore 6.1 2026" at bounding box center [358, 69] width 151 height 19
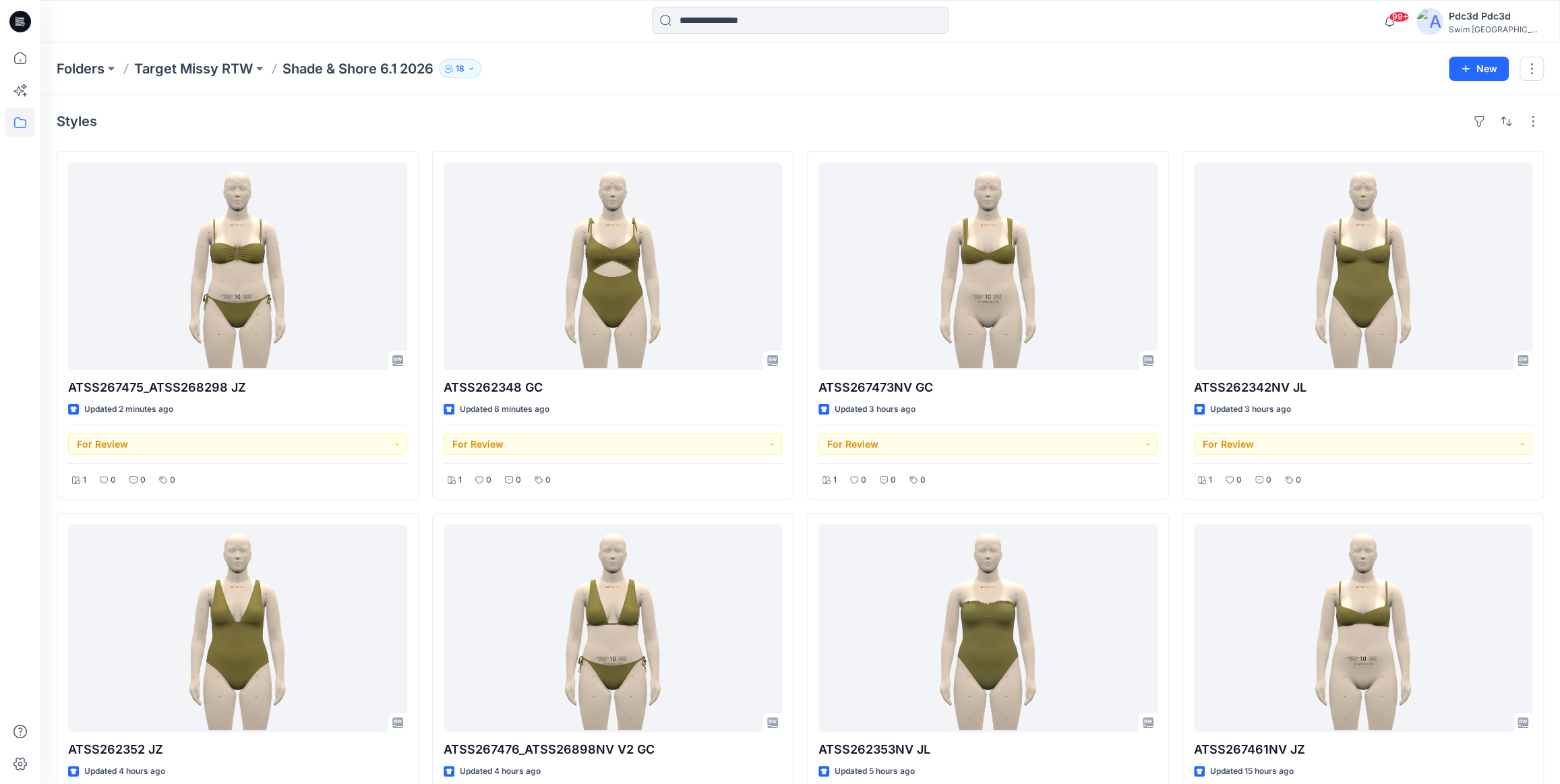
click at [568, 121] on div "Styles" at bounding box center [800, 121] width 1487 height 22
click at [25, 63] on icon at bounding box center [20, 58] width 12 height 12
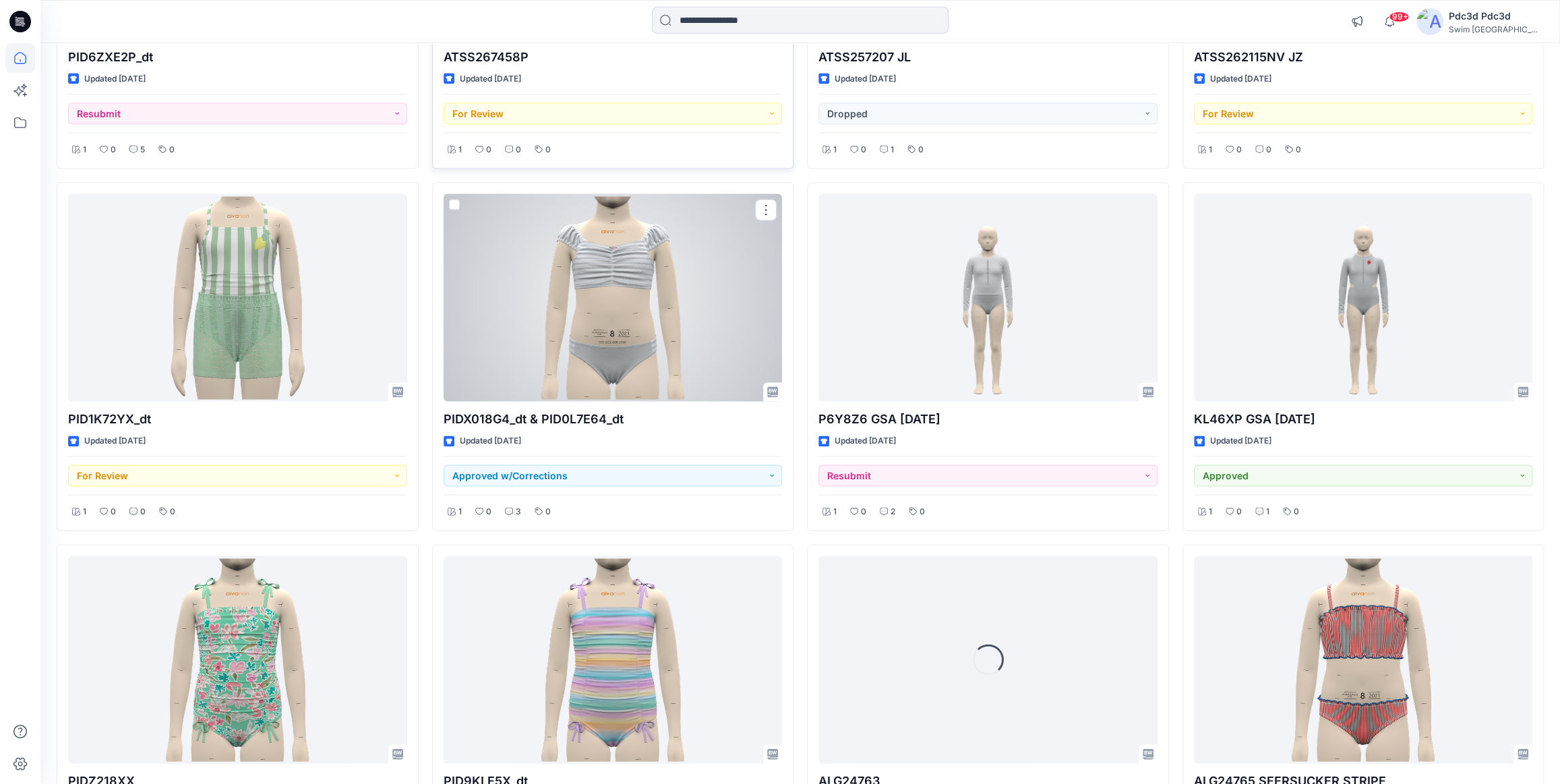
scroll to position [2117, 0]
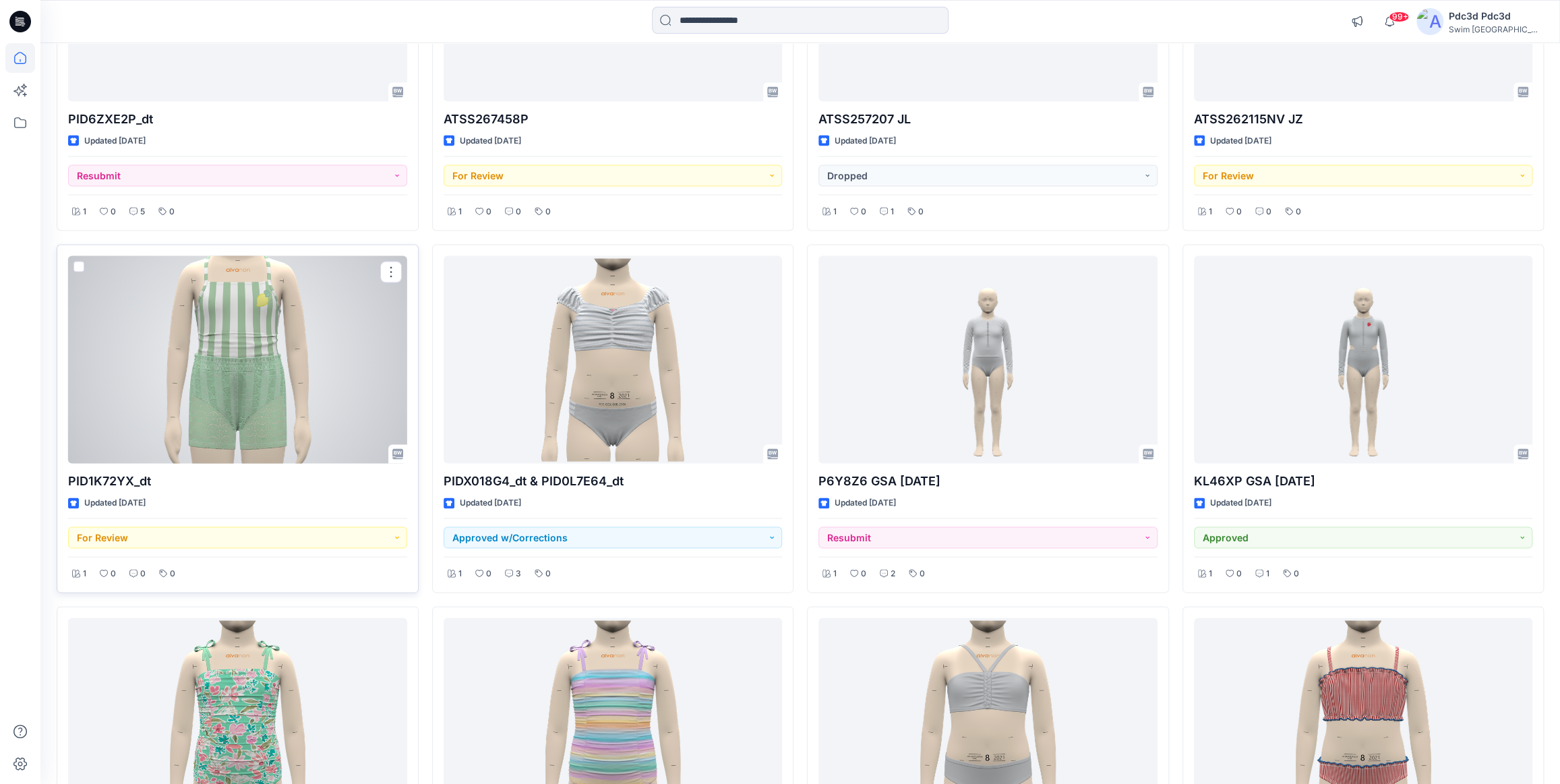
click at [233, 376] on div at bounding box center [237, 359] width 339 height 208
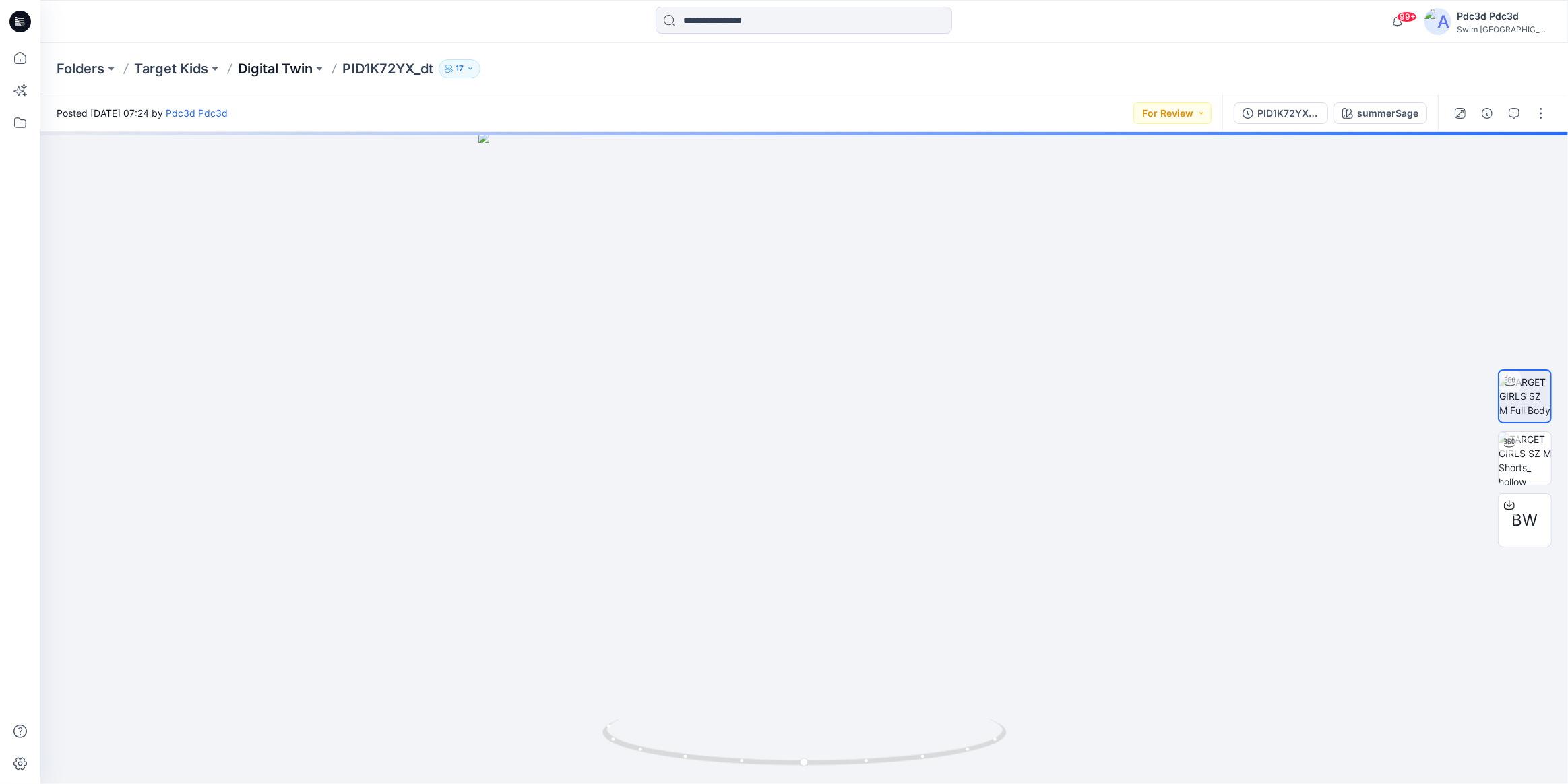
click at [276, 67] on p "Digital Twin" at bounding box center [275, 69] width 75 height 19
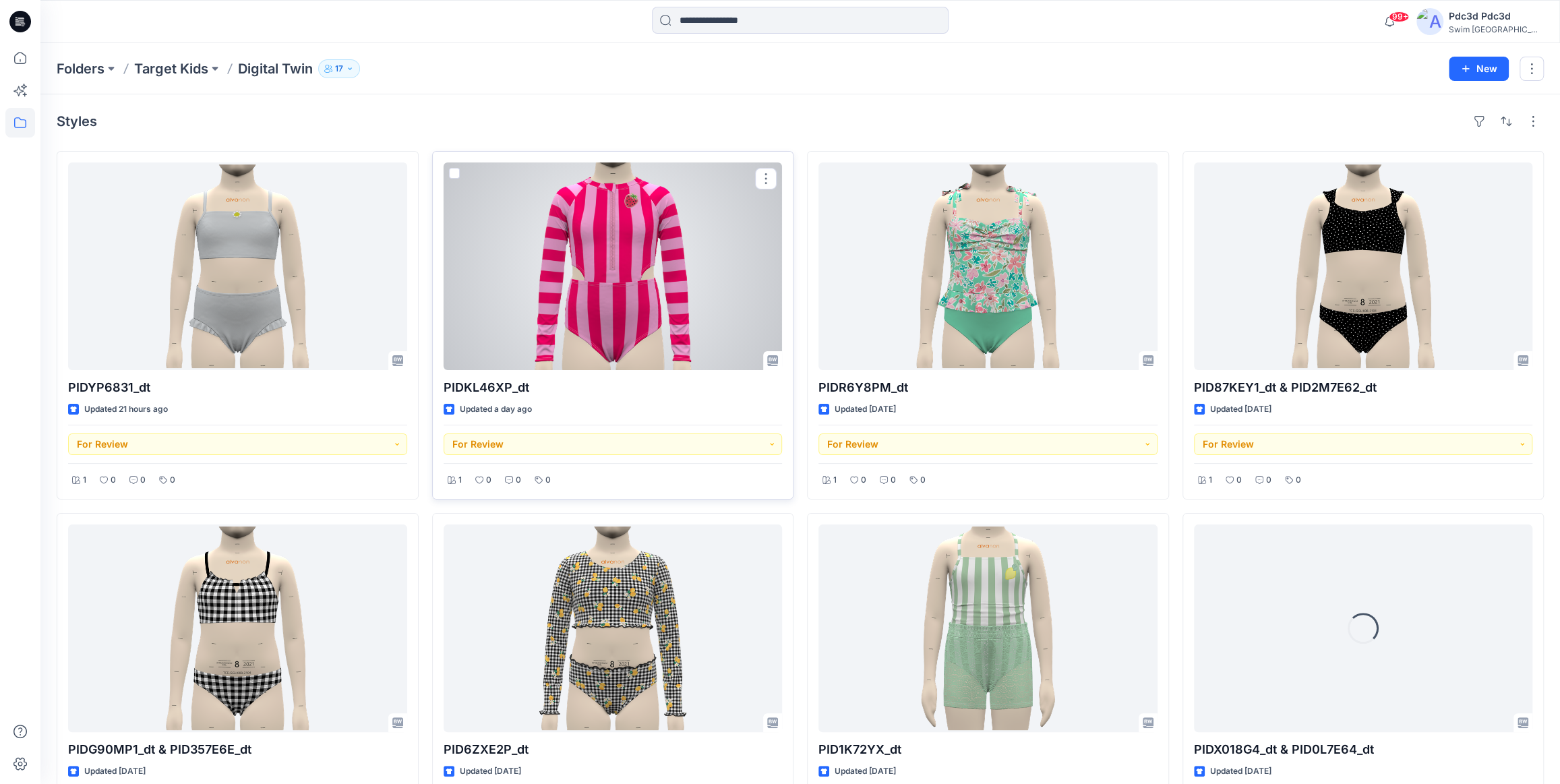
click at [616, 289] on div at bounding box center [613, 266] width 339 height 208
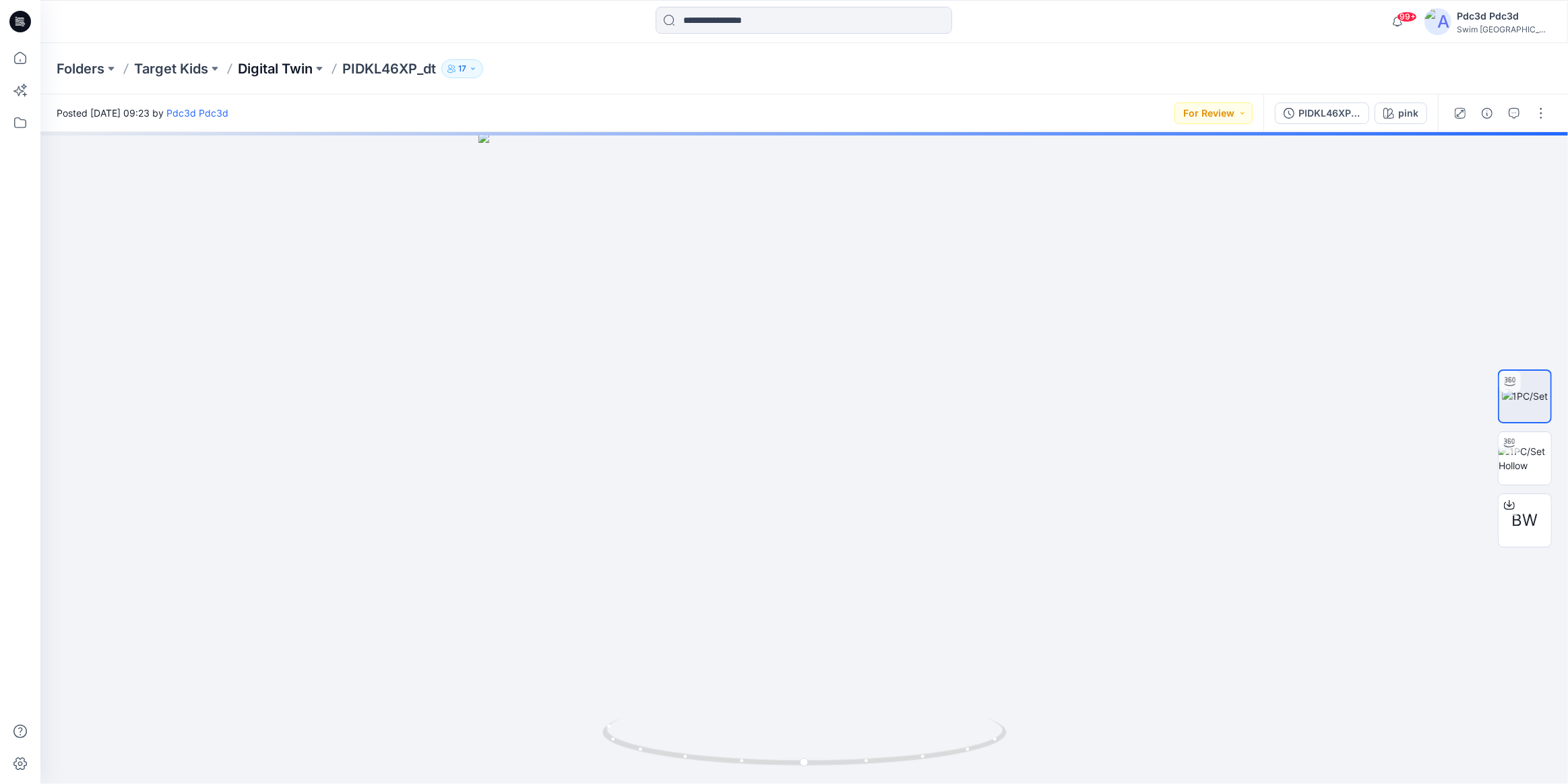
click at [271, 67] on p "Digital Twin" at bounding box center [275, 69] width 75 height 19
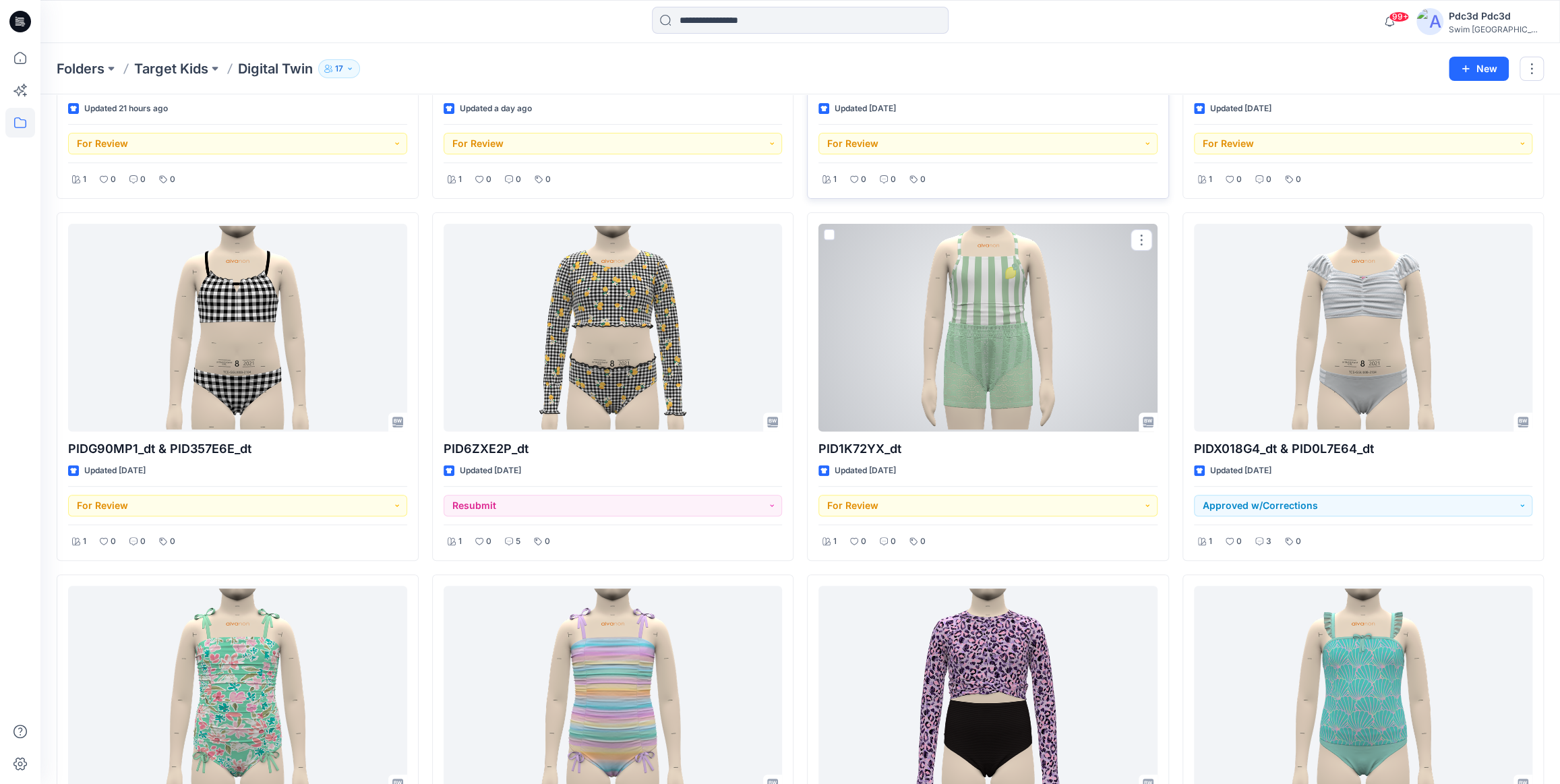
scroll to position [306, 0]
